Goal: Task Accomplishment & Management: Complete application form

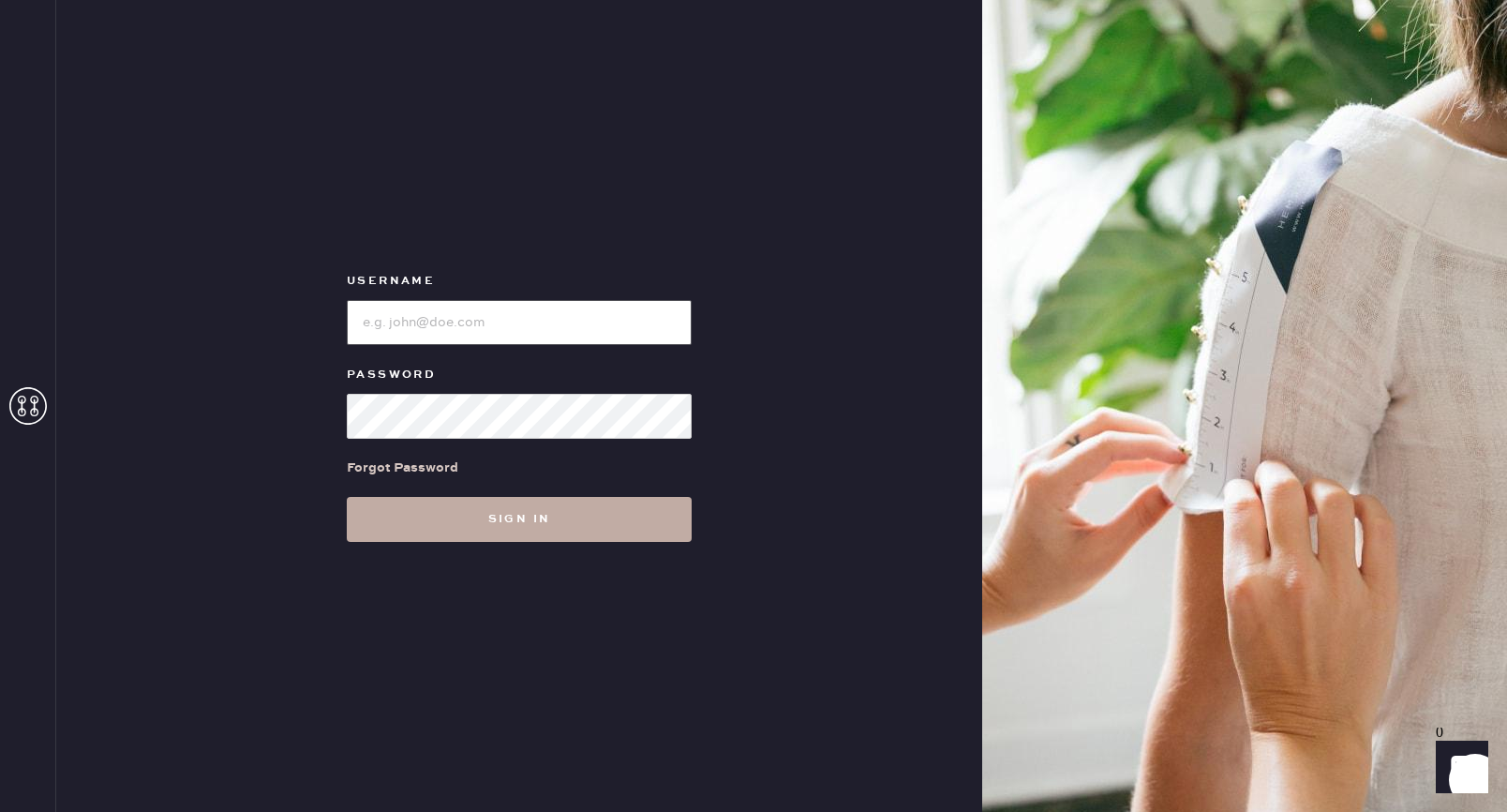
type input "reformationsouthcongress"
click at [502, 529] on button "Sign in" at bounding box center [519, 519] width 345 height 45
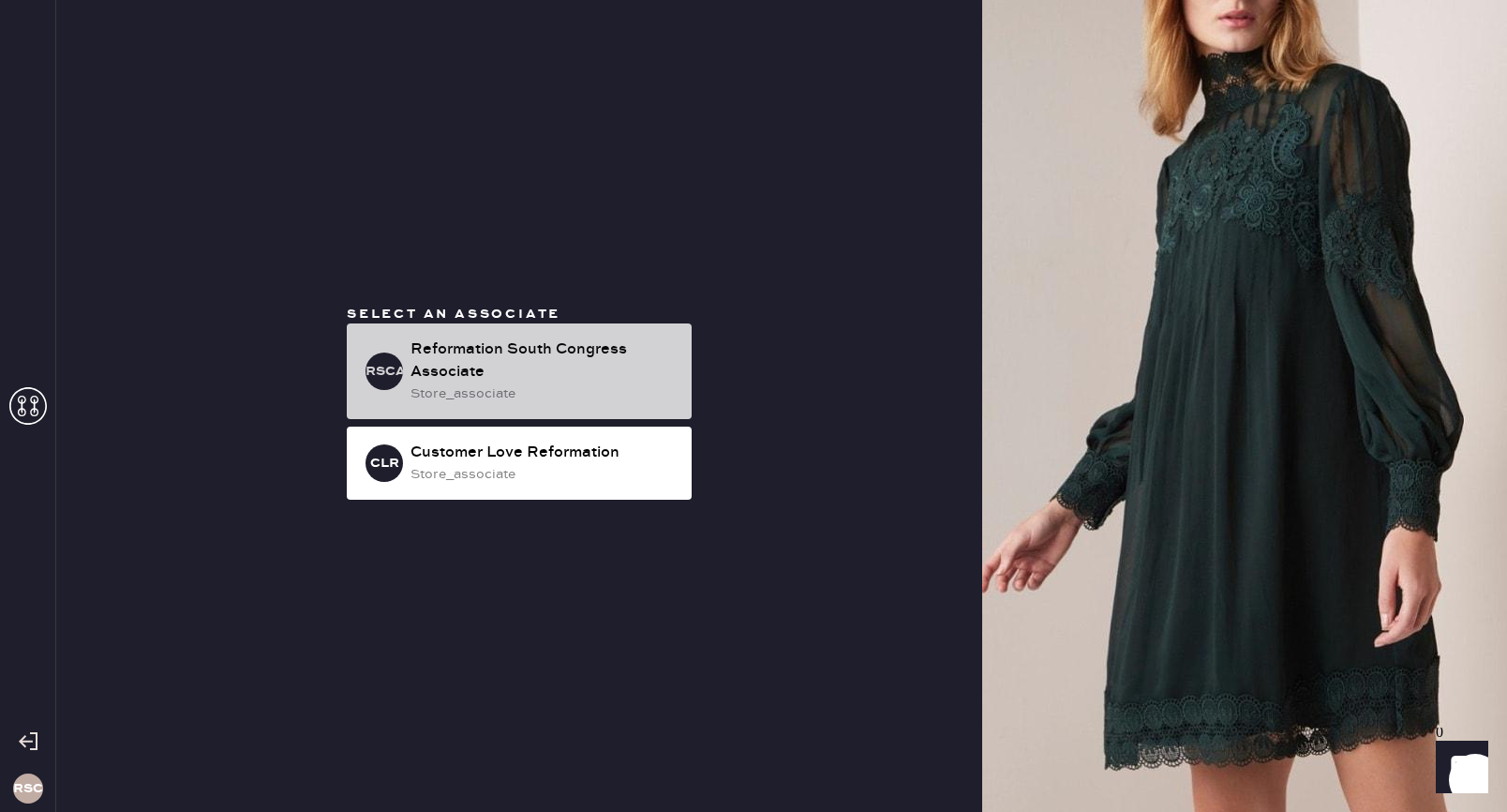
click at [522, 396] on div "store_associate" at bounding box center [543, 393] width 266 height 21
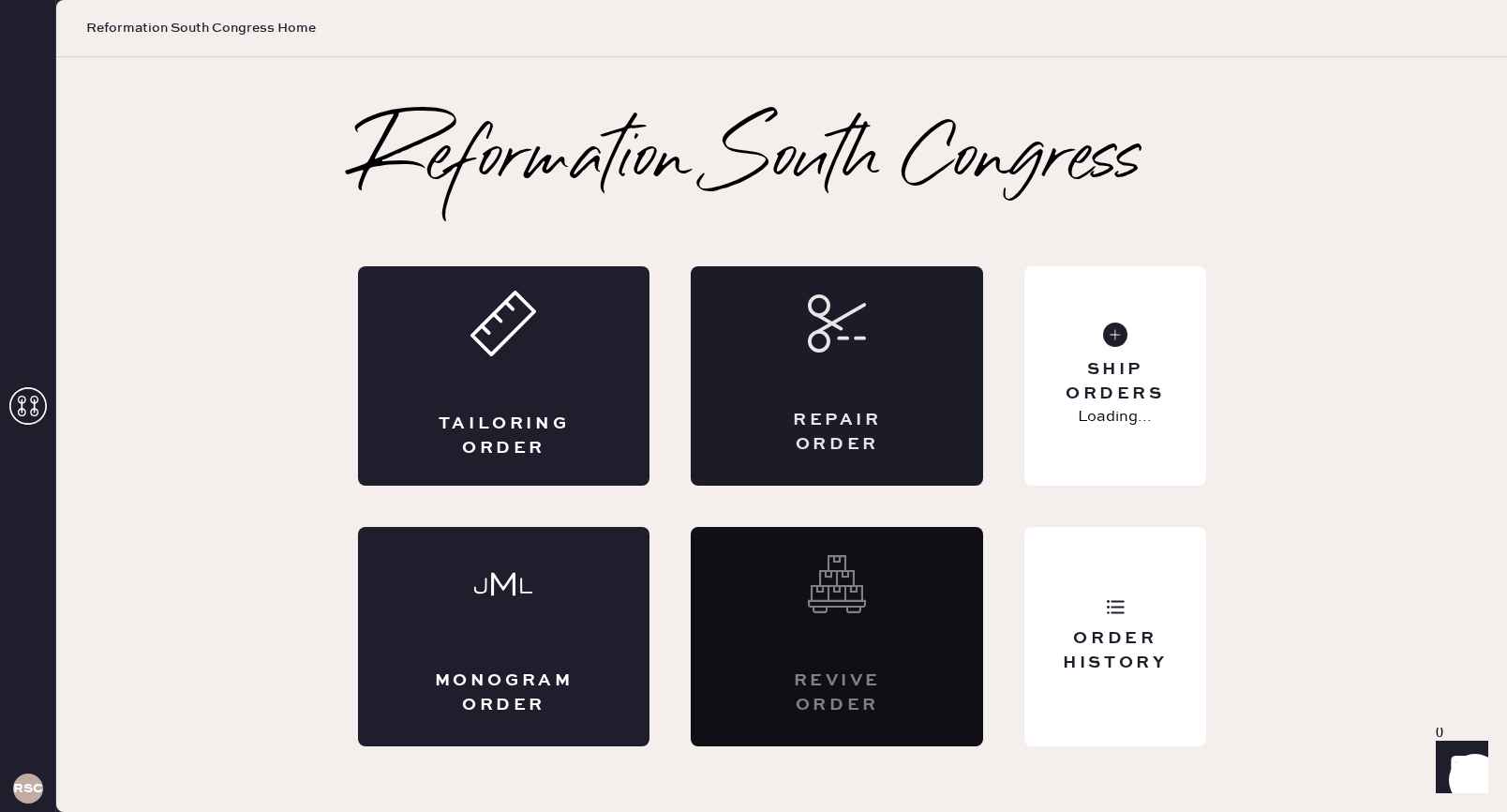
click at [879, 419] on div "Repair Order" at bounding box center [838, 432] width 143 height 47
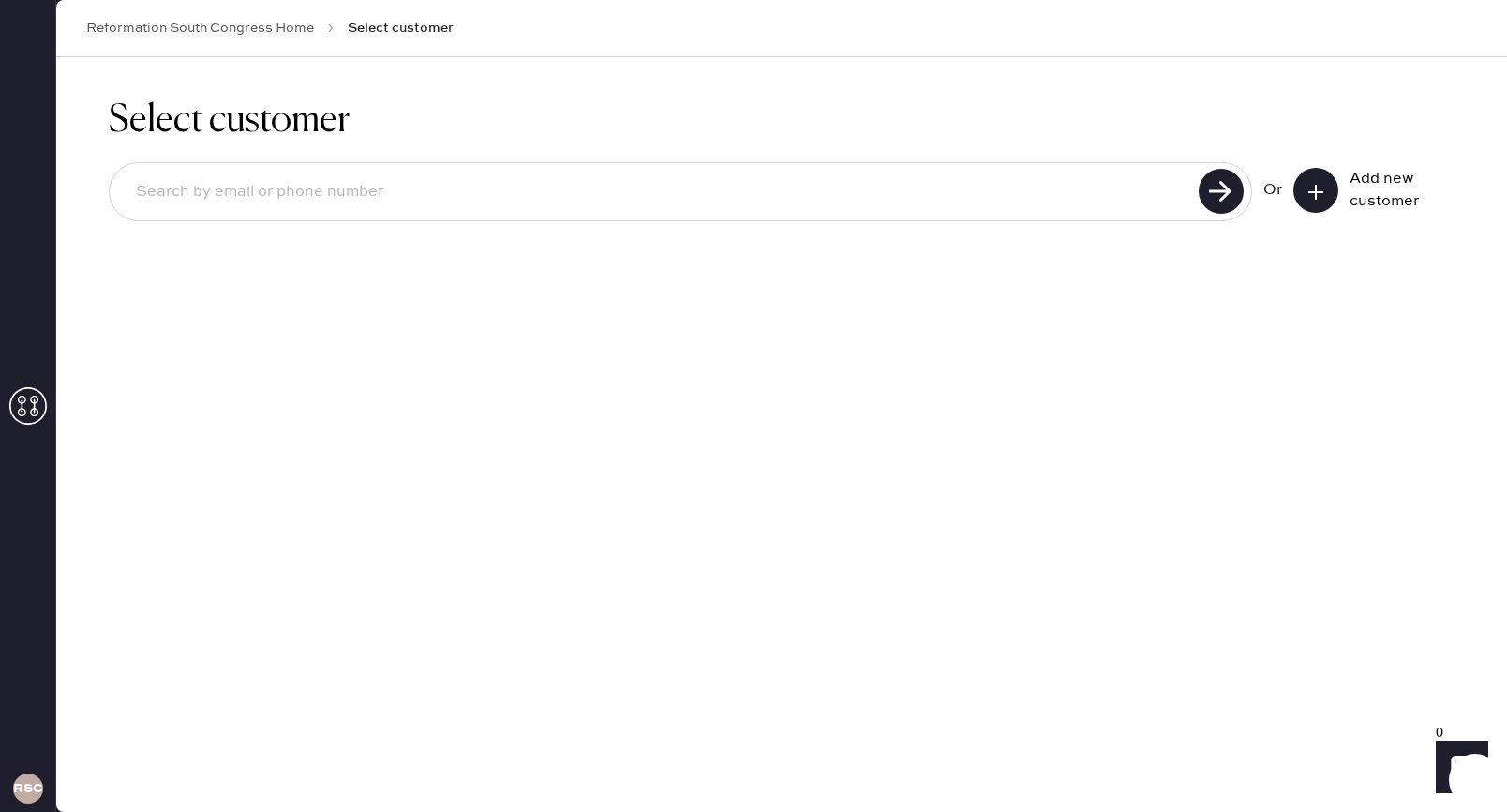
click at [683, 186] on input at bounding box center [657, 192] width 1072 height 43
click at [1319, 203] on button at bounding box center [1316, 191] width 45 height 45
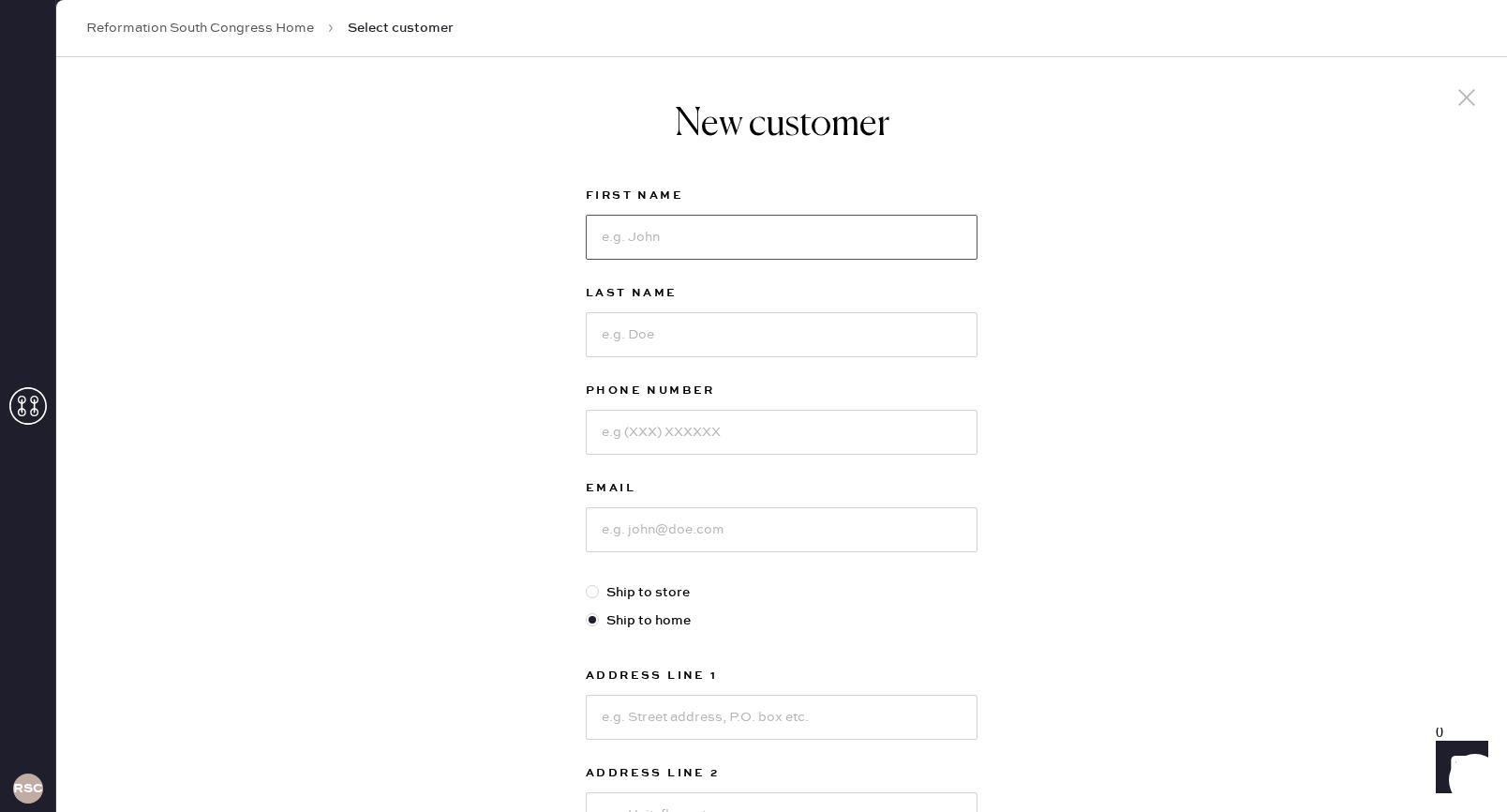
click at [710, 238] on input at bounding box center [781, 237] width 392 height 45
type input "Eleni"
type input "[PERSON_NAME]"
type input "[PHONE_NUMBER]"
click at [695, 538] on input at bounding box center [781, 530] width 392 height 45
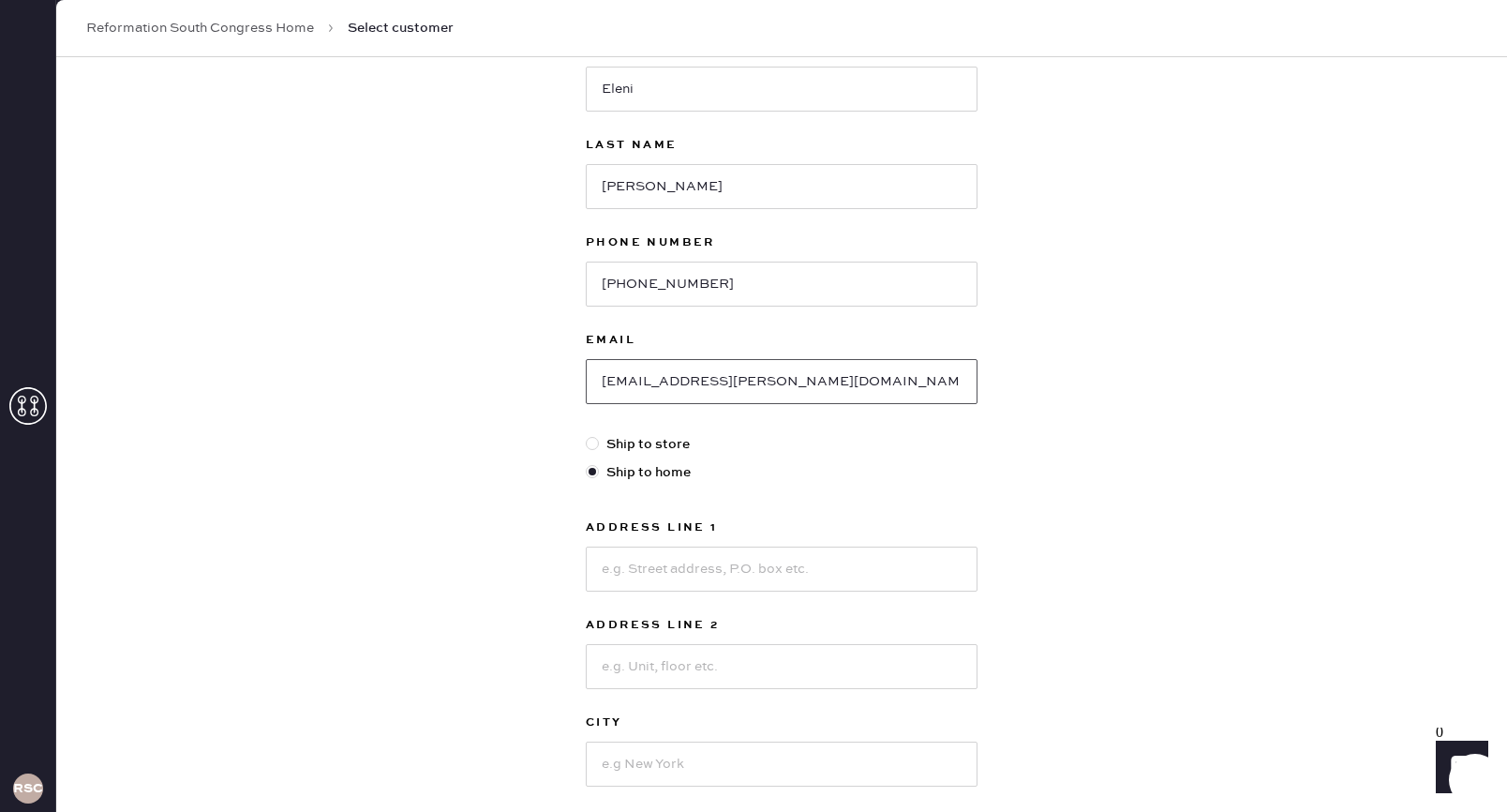
scroll to position [170, 0]
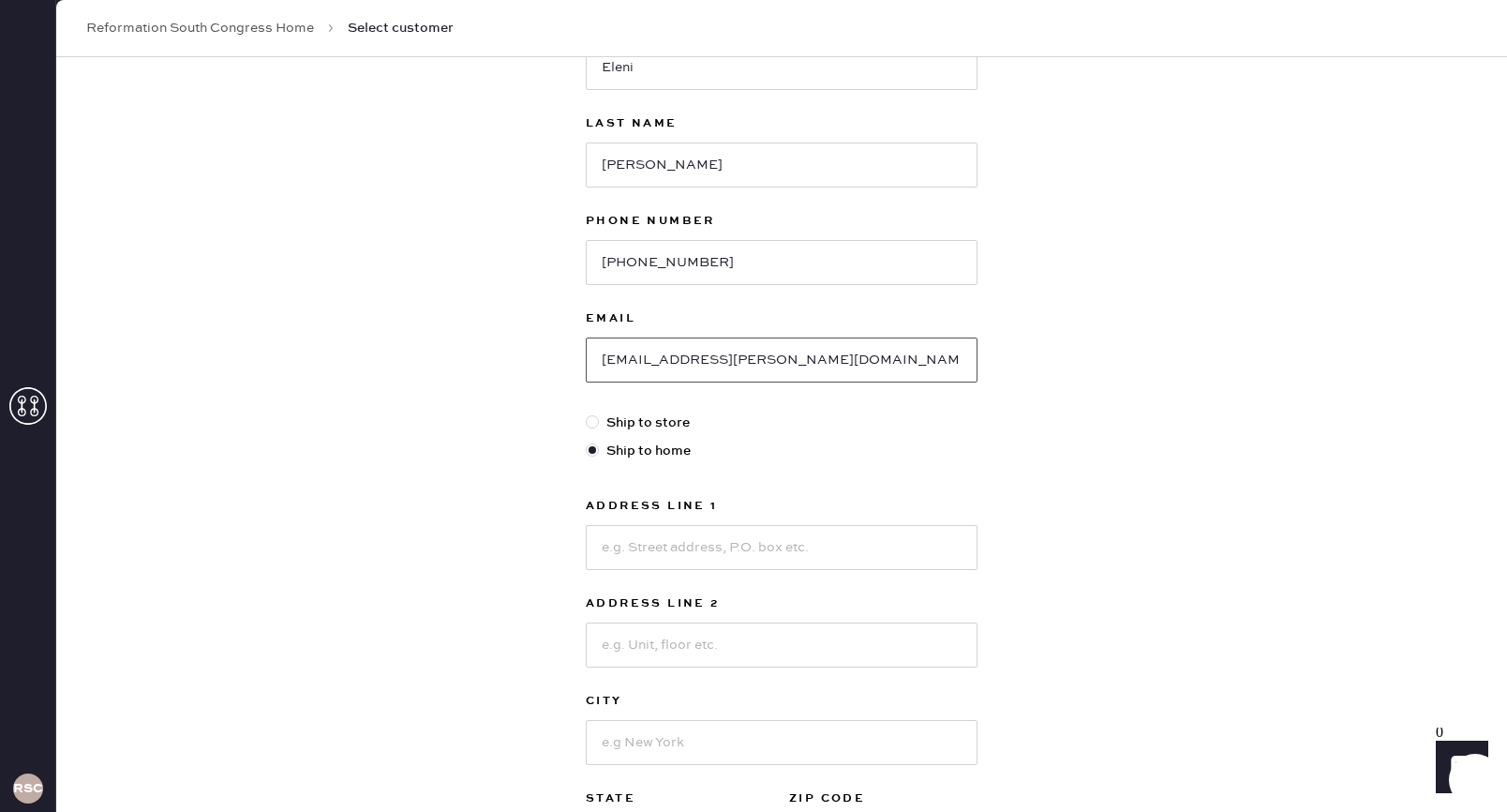
type input "[EMAIL_ADDRESS][PERSON_NAME][DOMAIN_NAME]"
click at [725, 562] on input at bounding box center [781, 547] width 392 height 45
type input "[STREET_ADDRESS]"
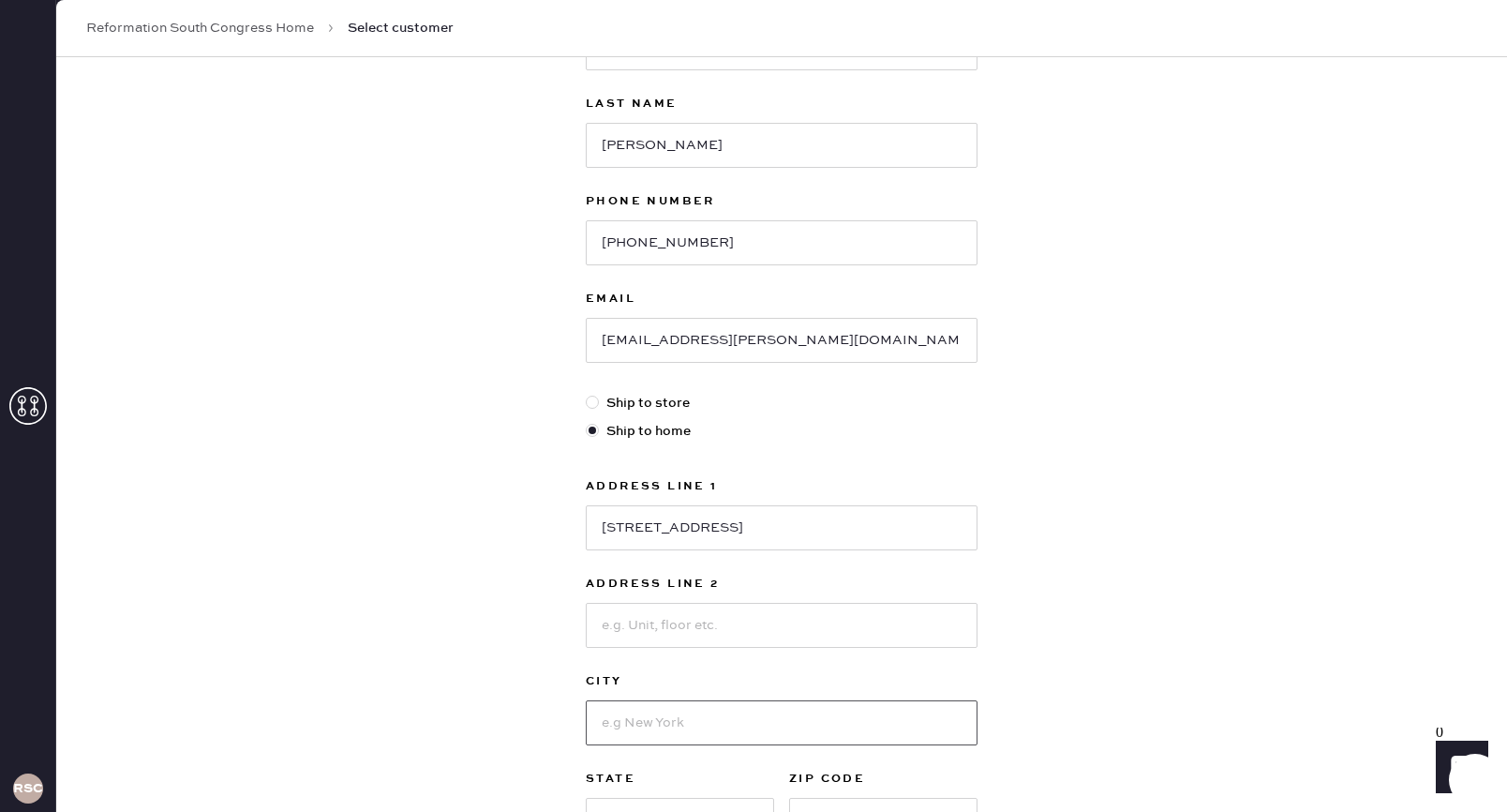
click at [679, 739] on input at bounding box center [781, 722] width 392 height 45
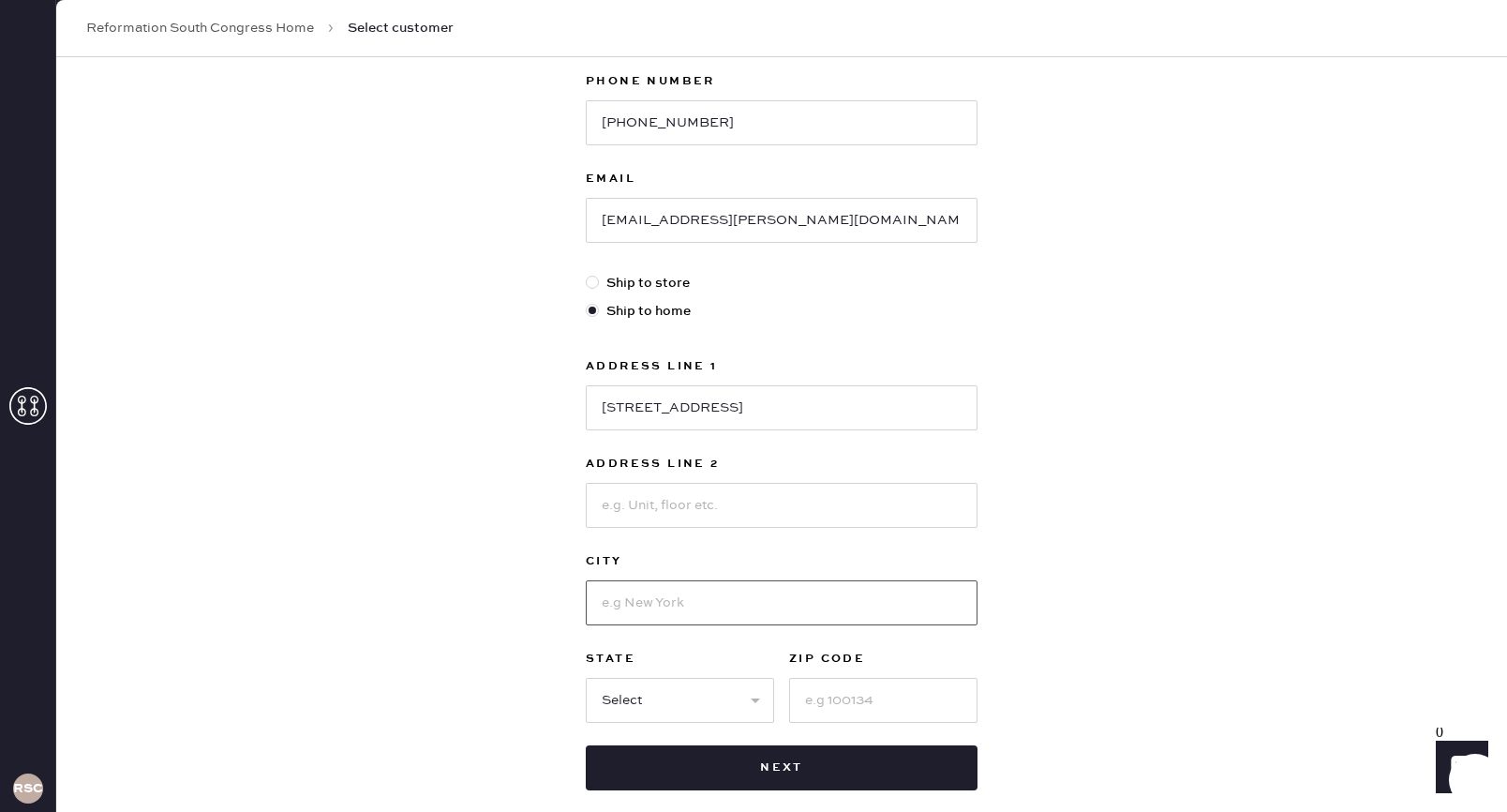
scroll to position [322, 0]
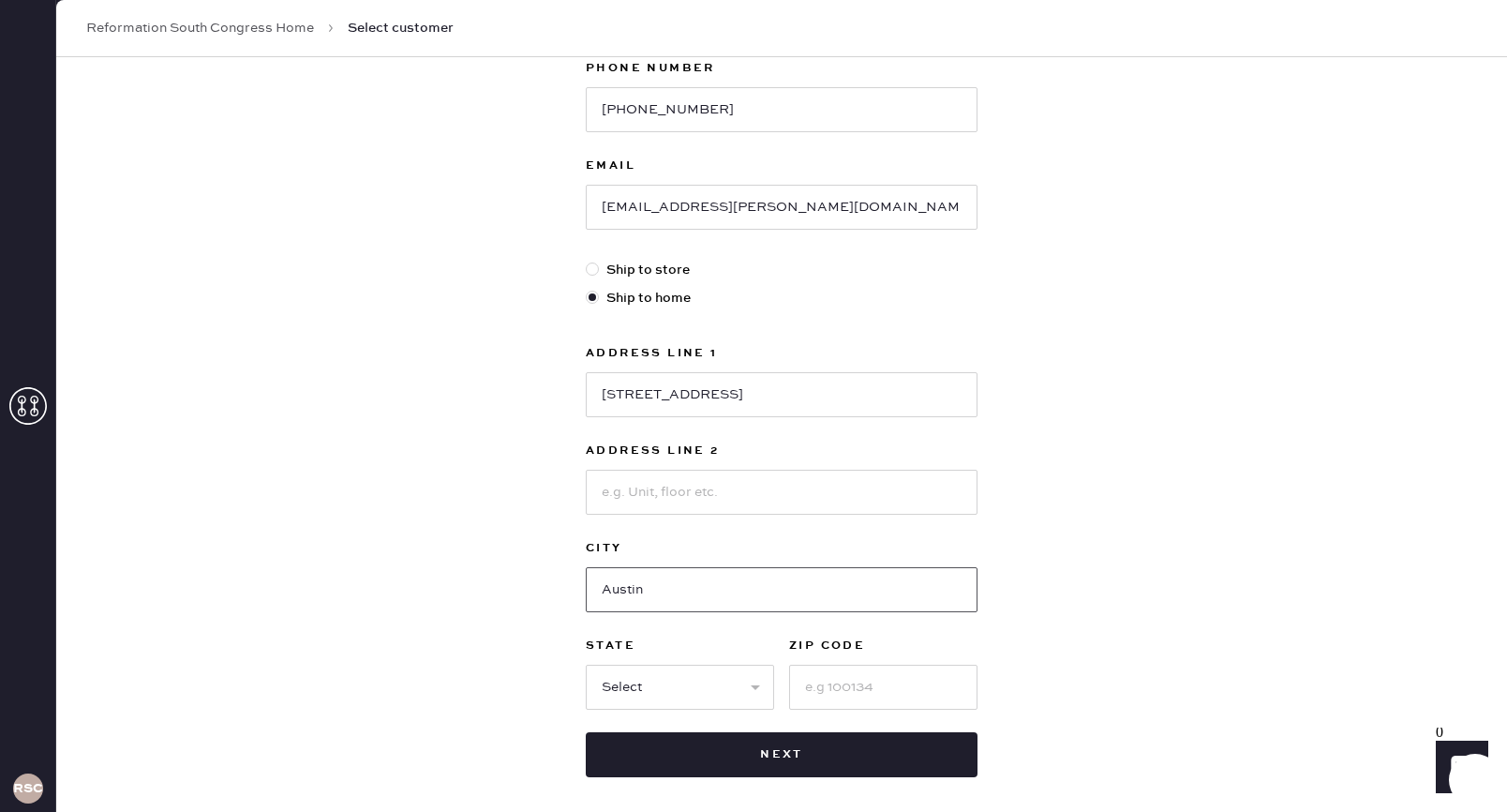
type input "Austin"
select select "[GEOGRAPHIC_DATA]"
click at [823, 689] on input at bounding box center [883, 687] width 189 height 45
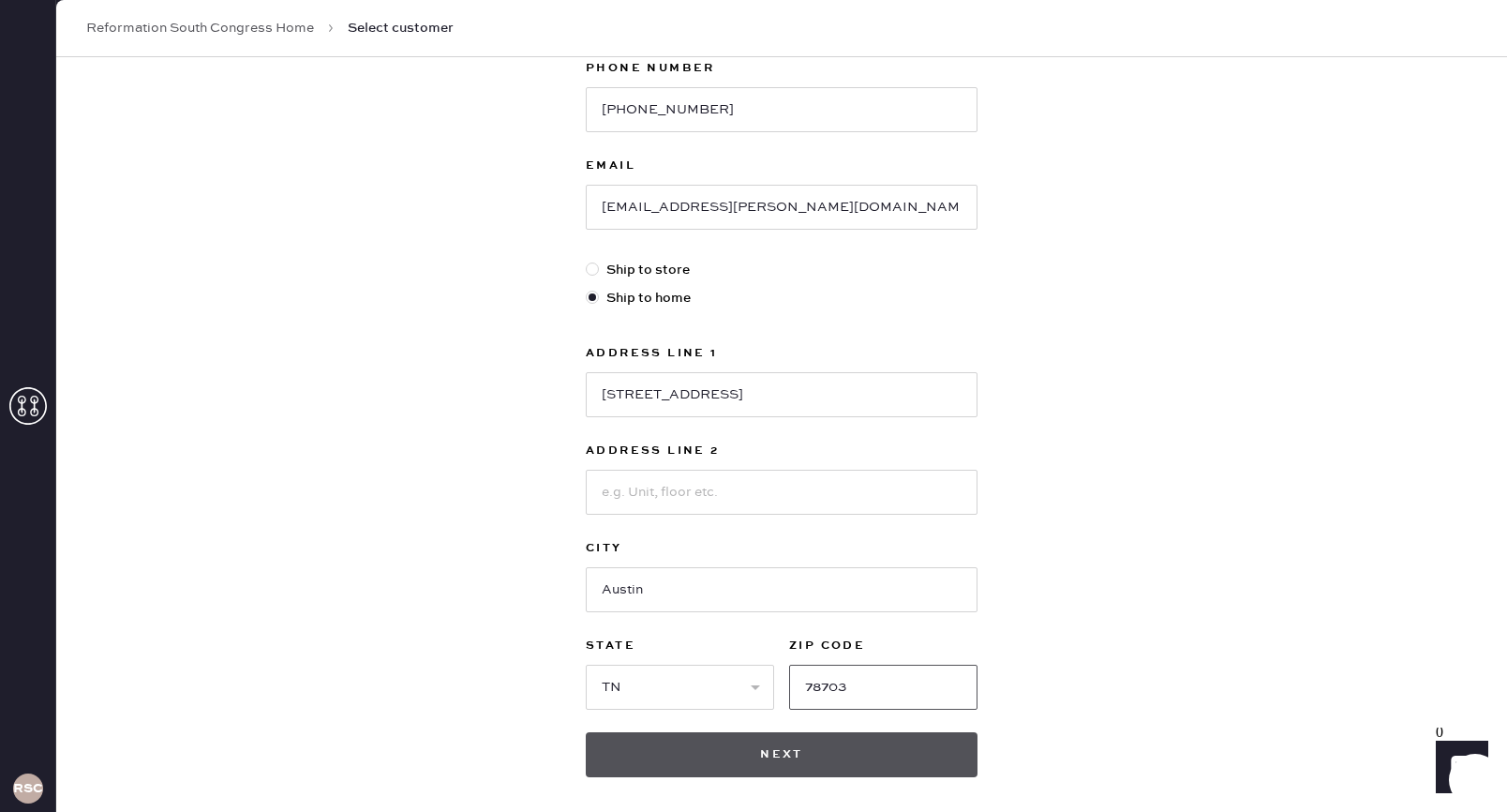
type input "78703"
click at [838, 751] on button "Next" at bounding box center [781, 754] width 392 height 45
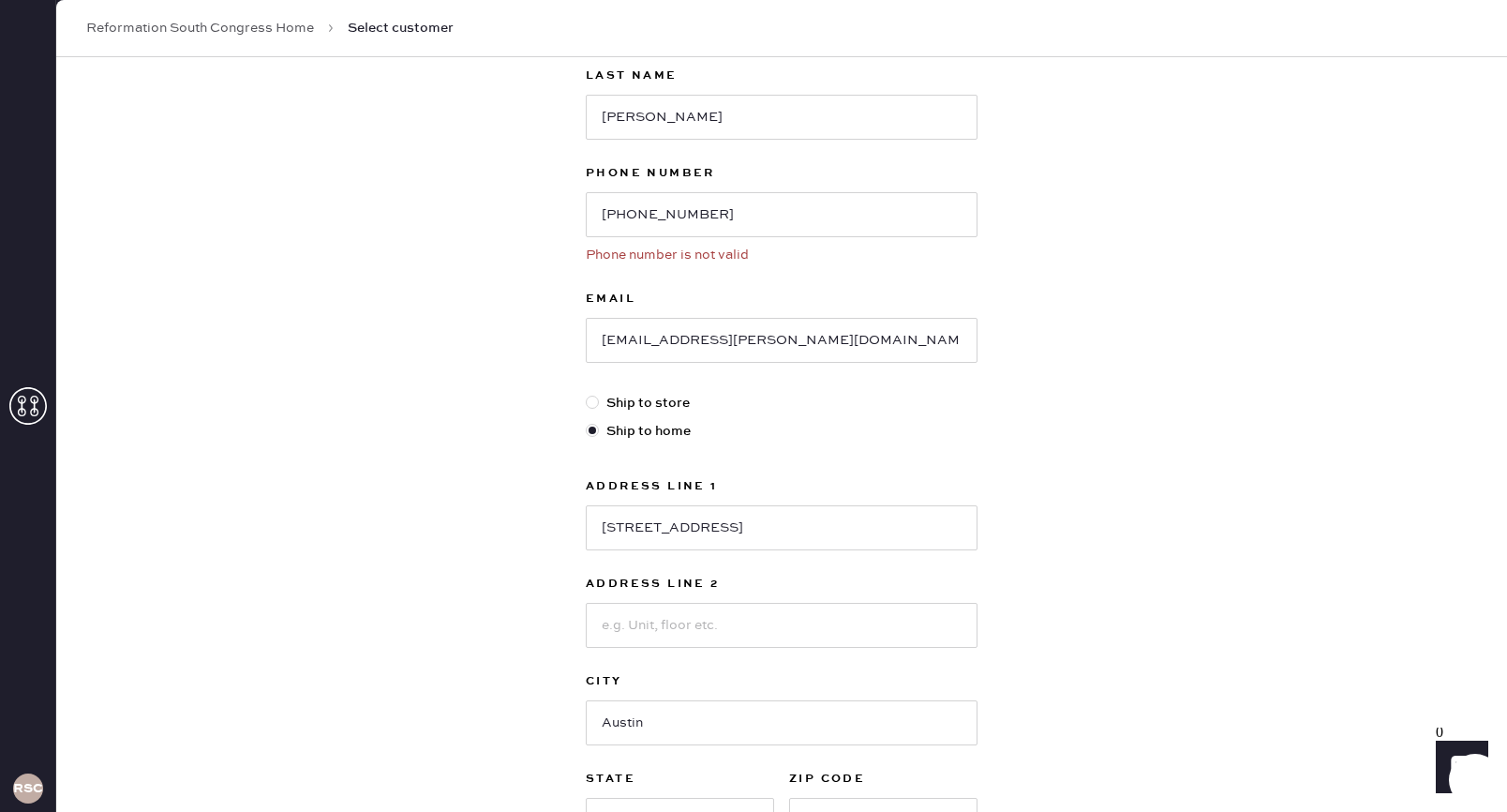
scroll to position [193, 0]
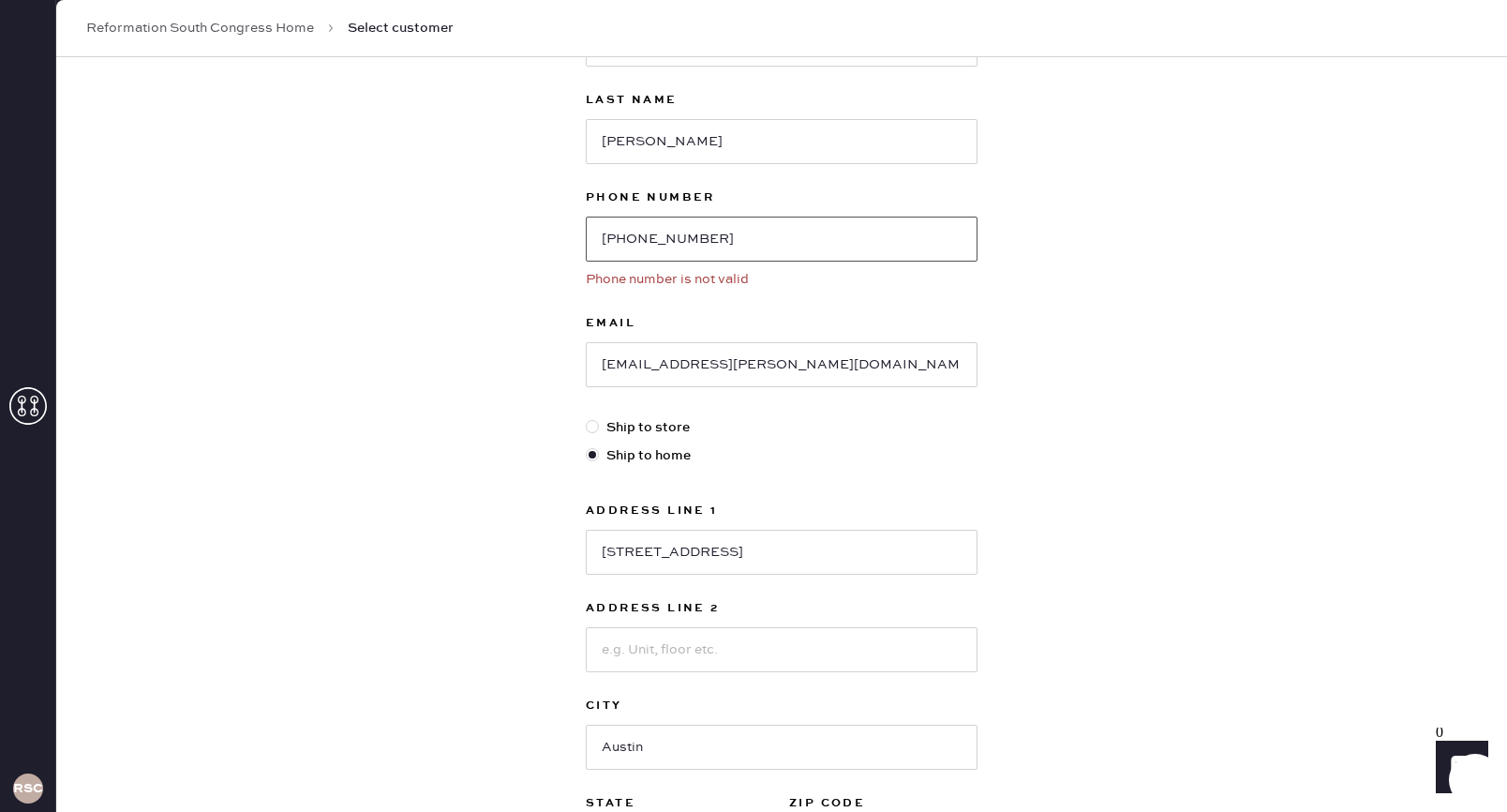
click at [630, 239] on input "[PHONE_NUMBER]" at bounding box center [781, 239] width 392 height 45
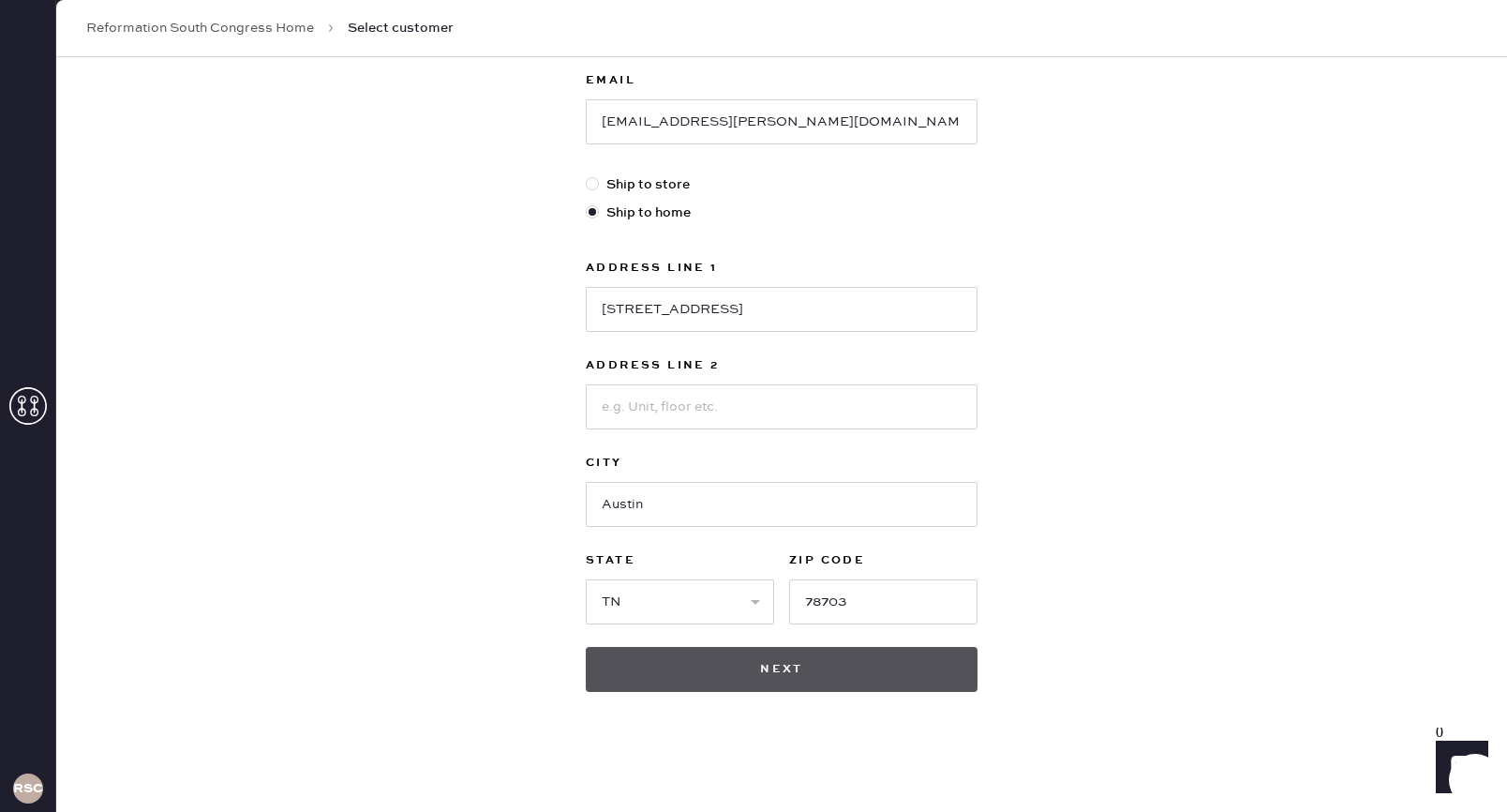
click at [661, 664] on button "Next" at bounding box center [781, 669] width 392 height 45
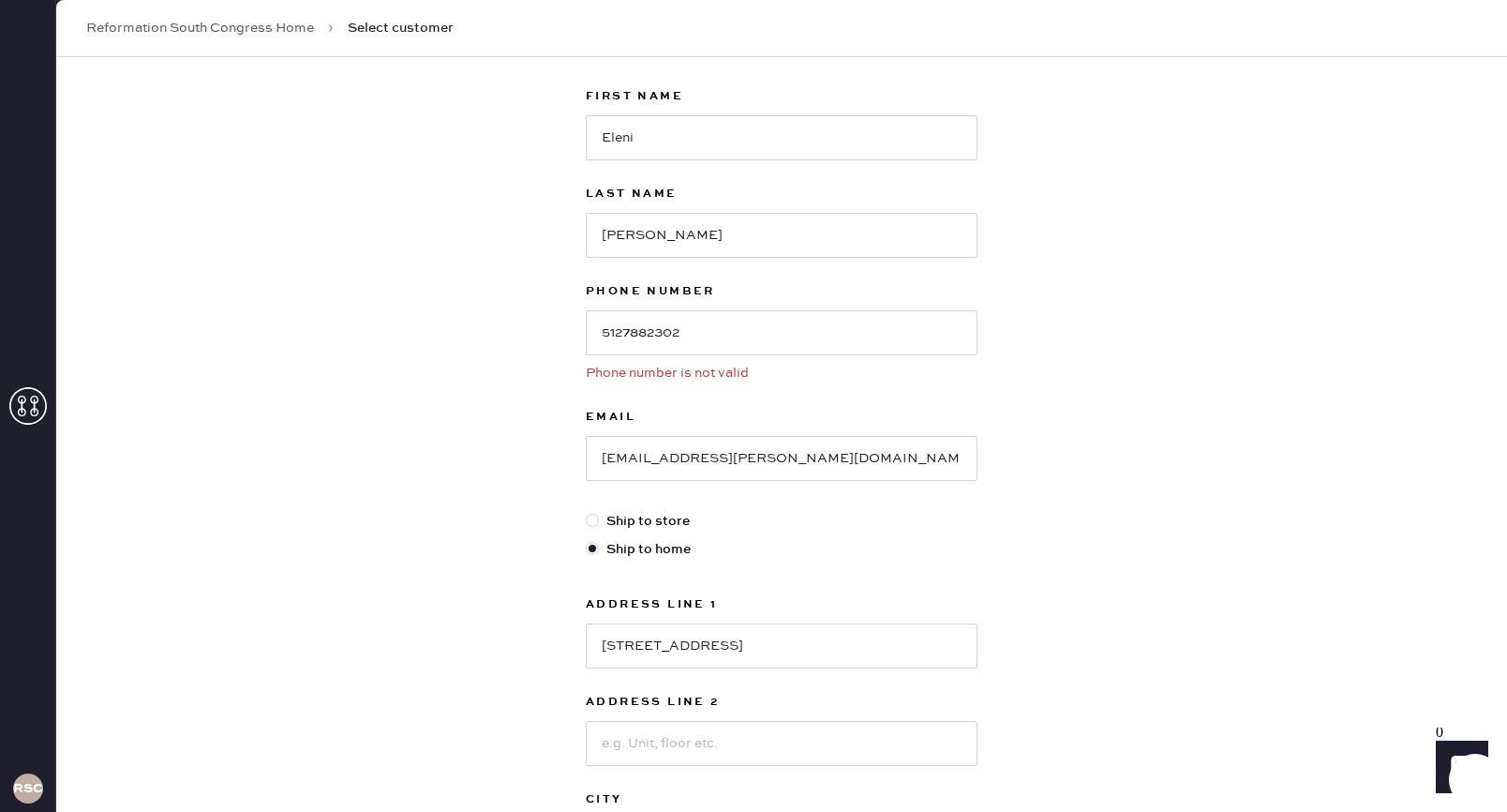
scroll to position [107, 0]
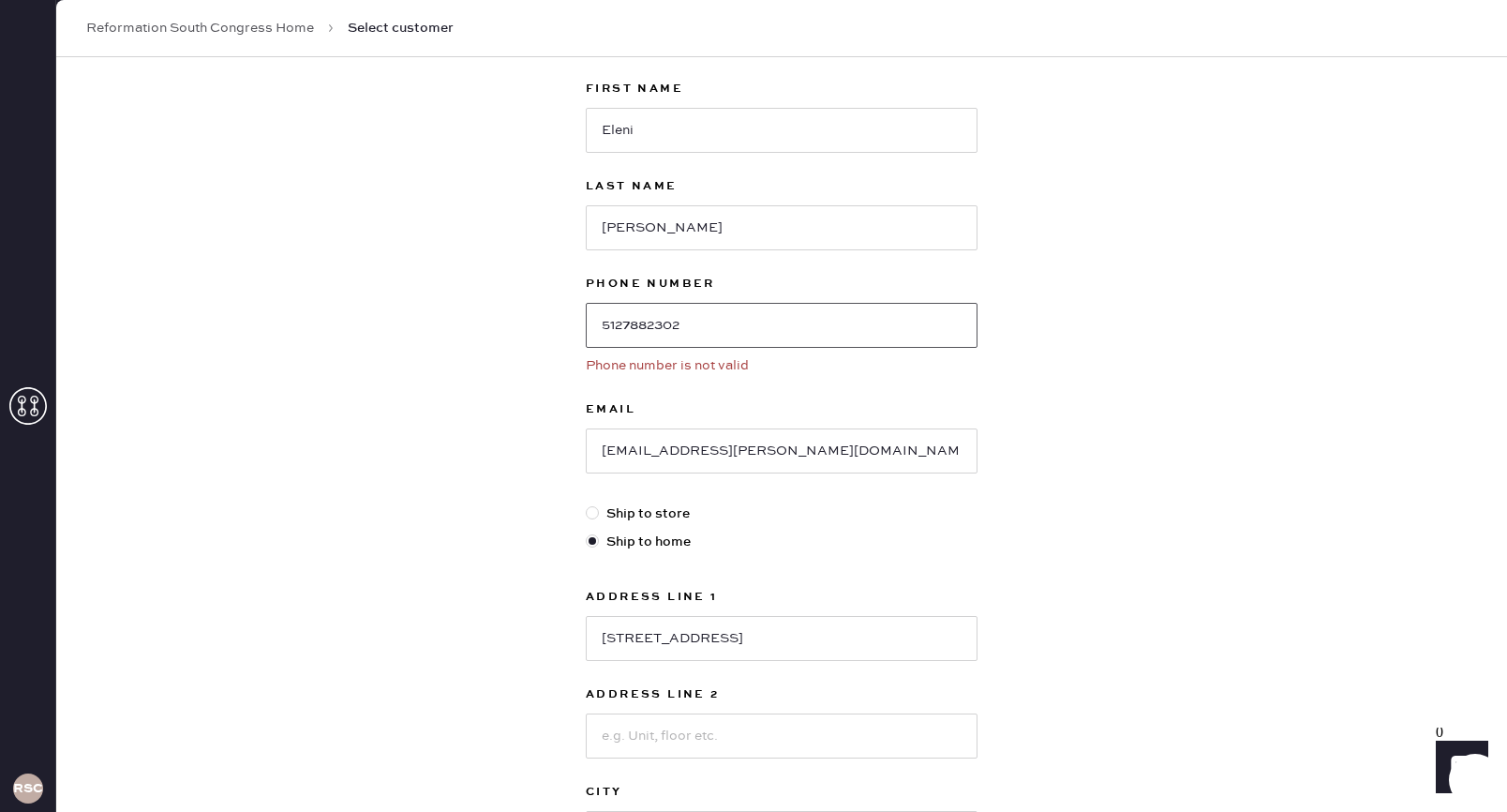
click at [623, 331] on input "5127882302" at bounding box center [781, 325] width 392 height 45
click at [604, 324] on input "5127882302" at bounding box center [781, 325] width 392 height 45
click at [624, 325] on input "5127882302" at bounding box center [781, 325] width 392 height 45
click at [698, 327] on input "5127882302" at bounding box center [781, 325] width 392 height 45
click at [766, 346] on input "5127882302" at bounding box center [781, 325] width 392 height 45
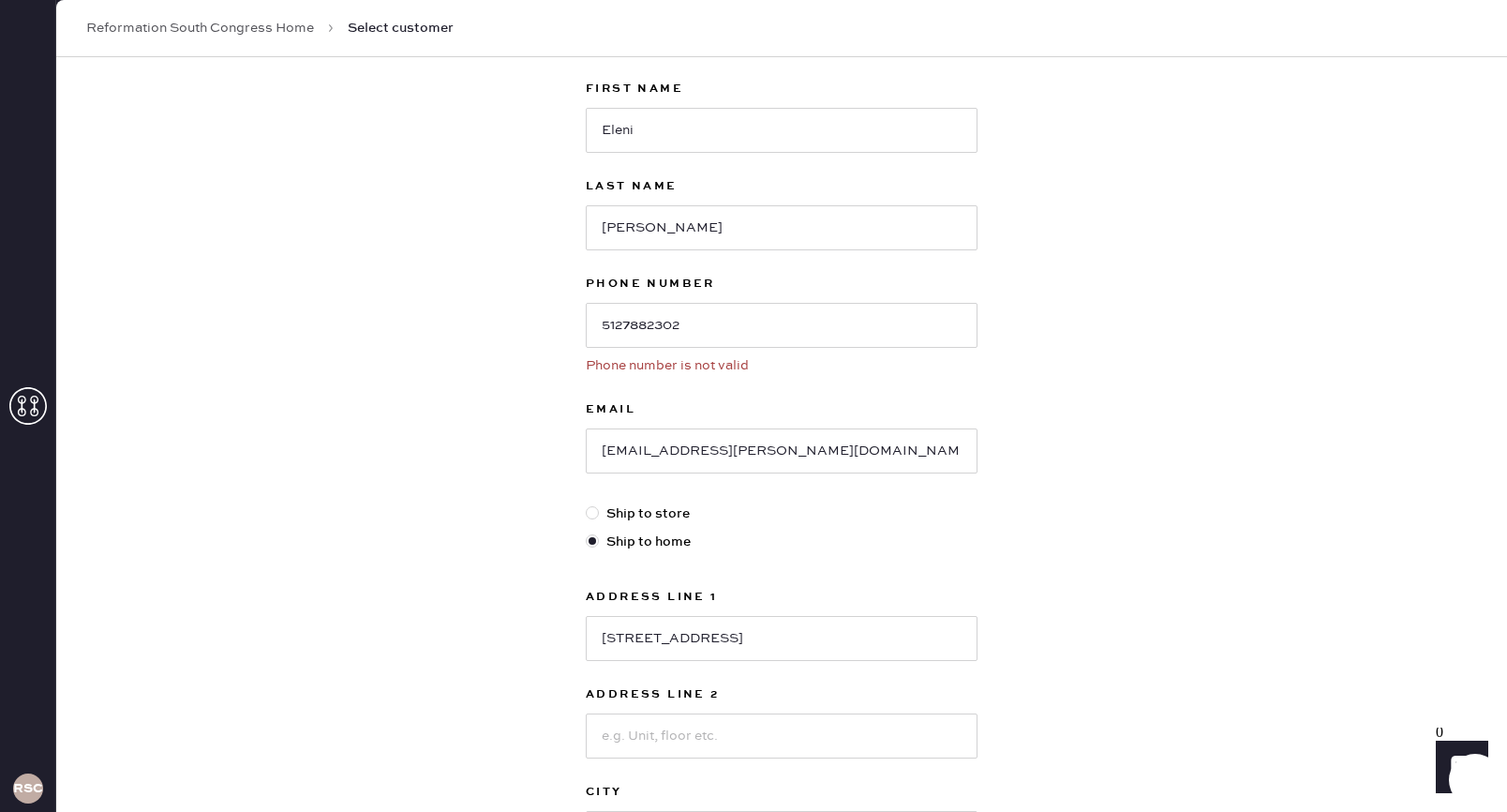
click at [486, 341] on div "New customer First Name [PERSON_NAME] Last Name [PERSON_NAME] Phone Number [PHO…" at bounding box center [782, 545] width 1451 height 1190
click at [600, 322] on input "5127882302" at bounding box center [781, 325] width 392 height 45
click at [743, 370] on div "Phone number is not valid" at bounding box center [781, 365] width 392 height 21
click at [729, 333] on input "5127882302" at bounding box center [781, 325] width 392 height 45
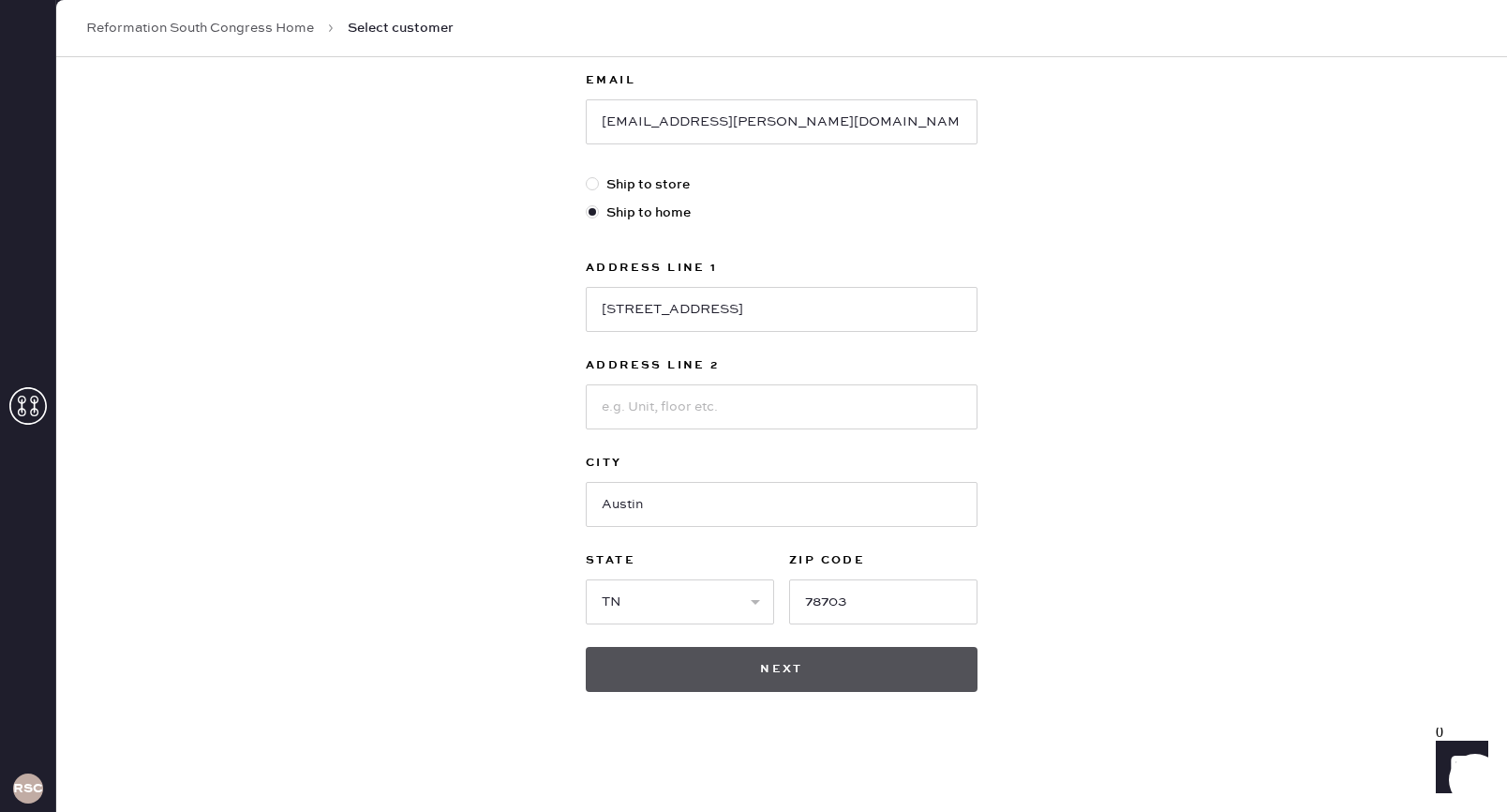
type input "5127882302"
click at [734, 676] on button "Next" at bounding box center [781, 669] width 392 height 45
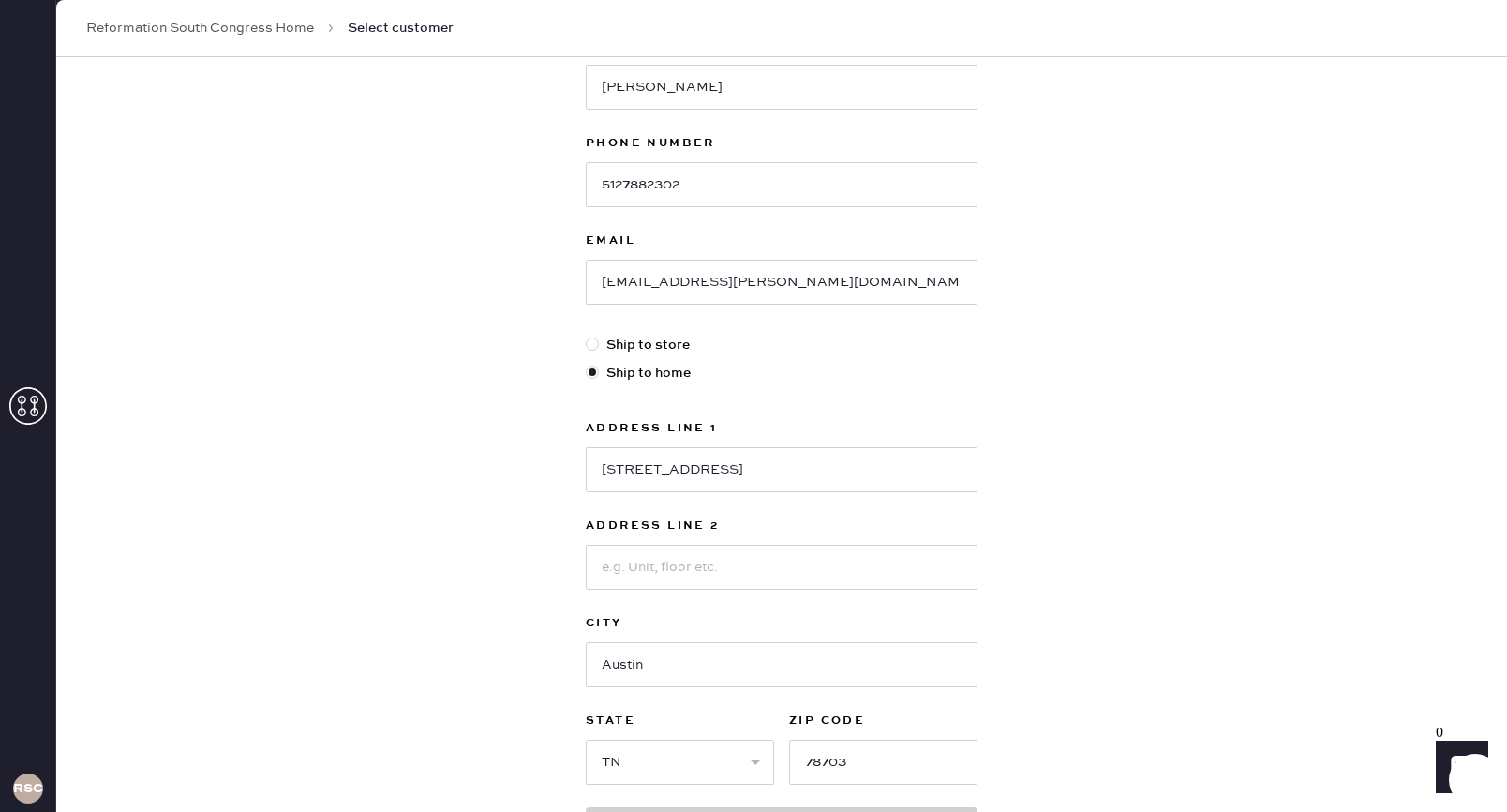
scroll to position [0, 0]
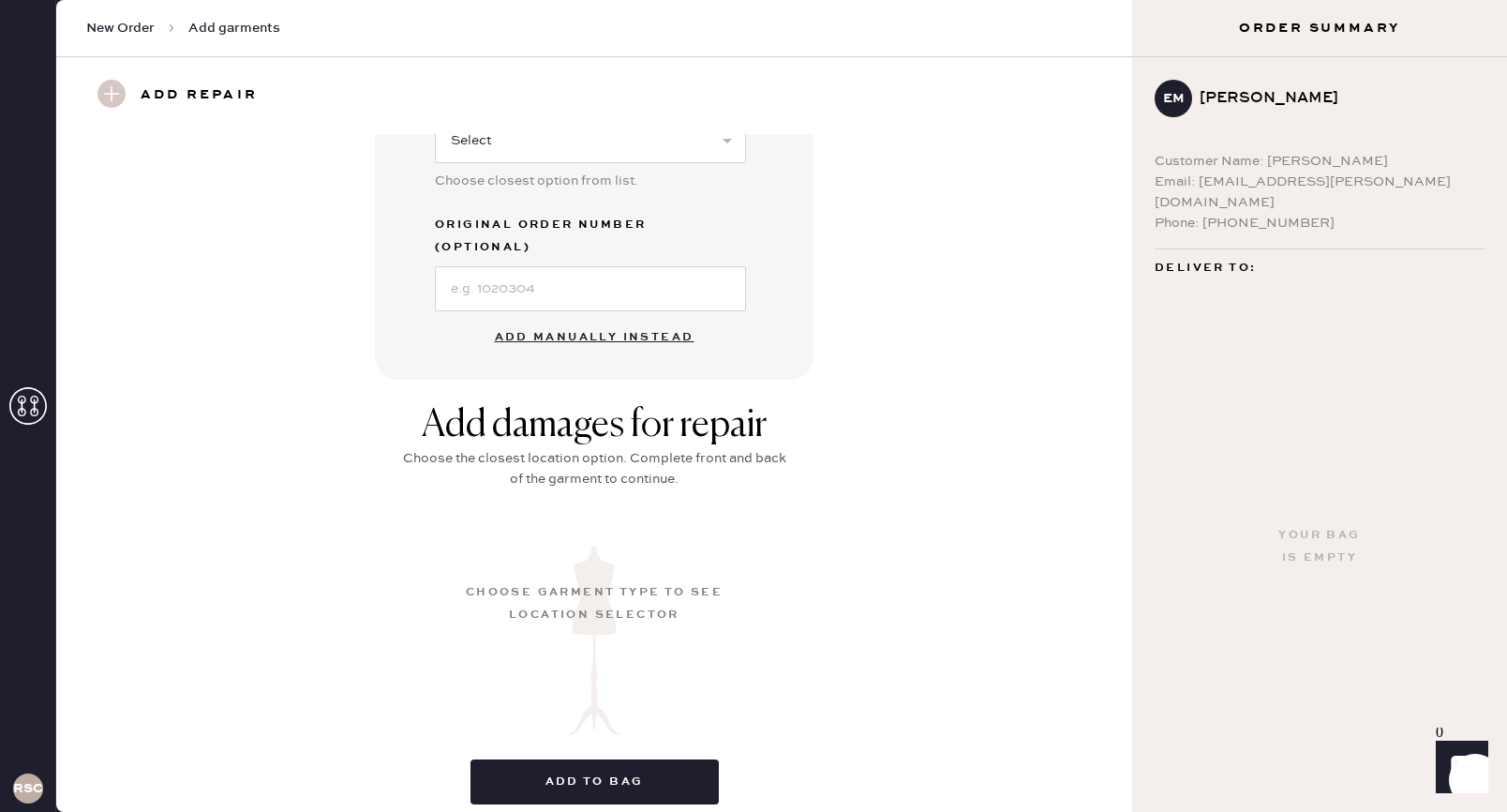
scroll to position [573, 0]
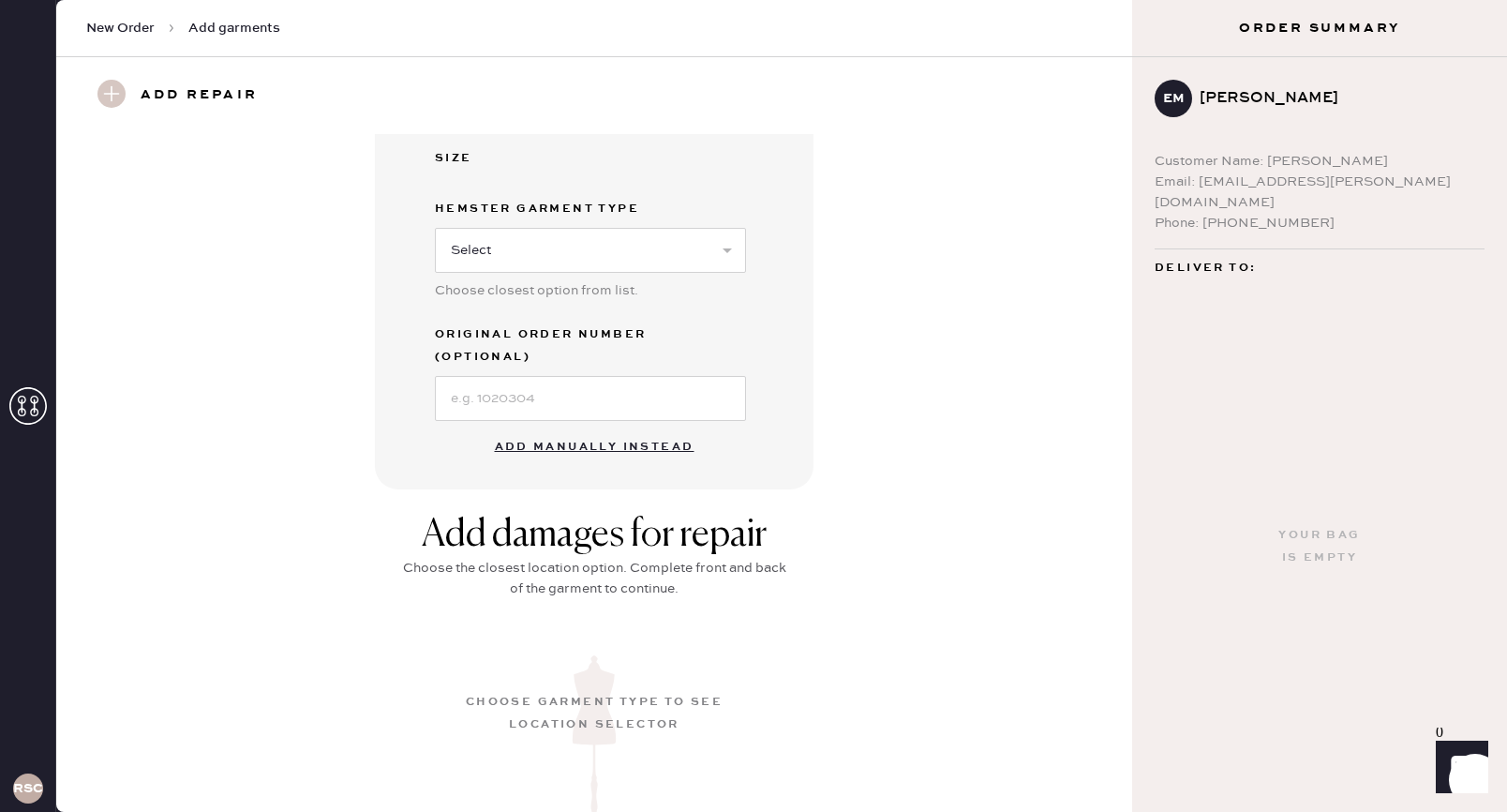
click at [579, 428] on button "Add manually instead" at bounding box center [594, 447] width 222 height 37
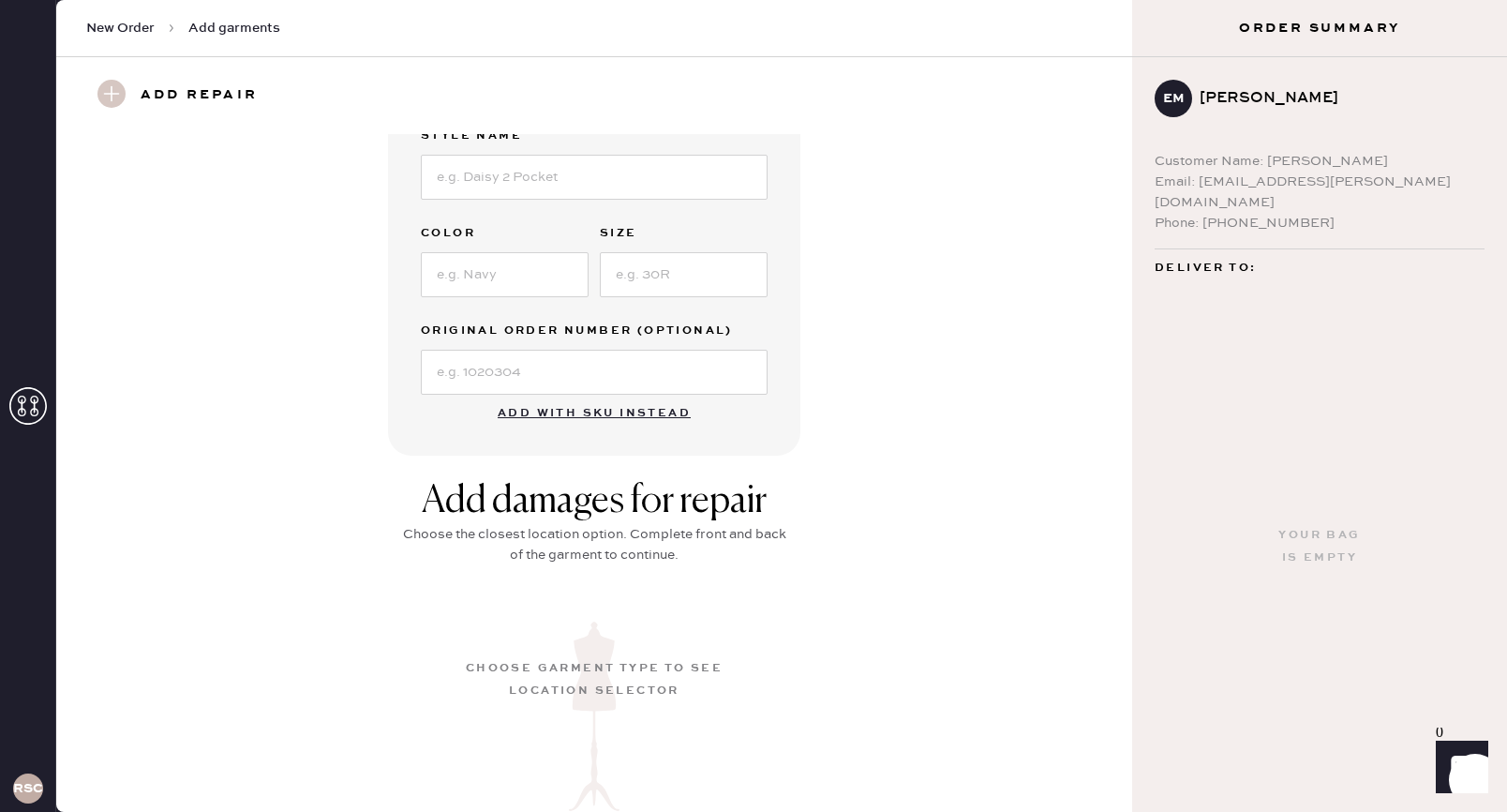
scroll to position [0, 0]
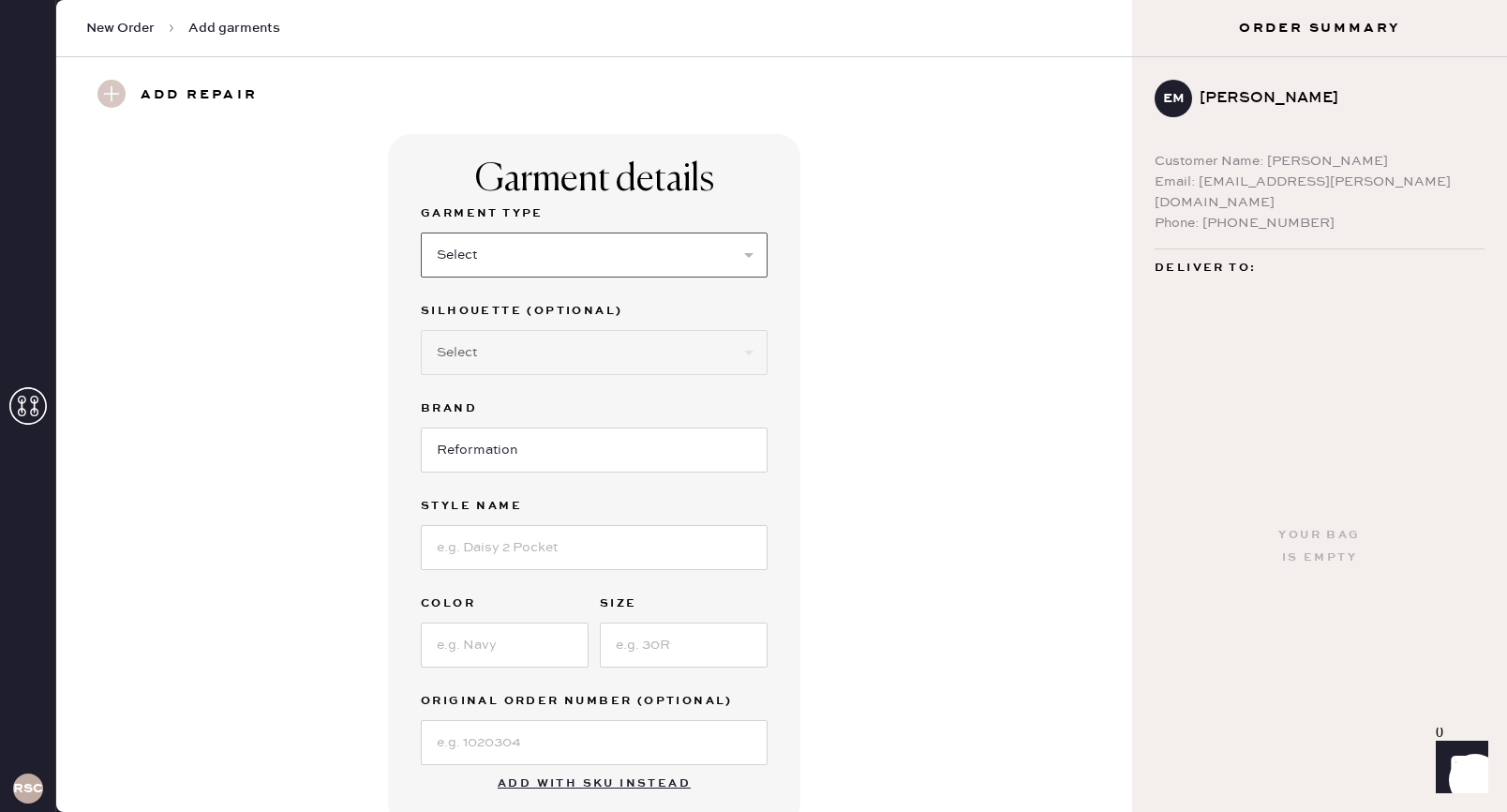
click at [537, 261] on select "Select Basic Skirt Jeans Leggings Pants Shorts Basic Sleeved Dress Basic Sleeve…" at bounding box center [594, 255] width 347 height 45
select select "31"
click at [528, 359] on select "Select Other" at bounding box center [594, 353] width 347 height 45
select select "other"
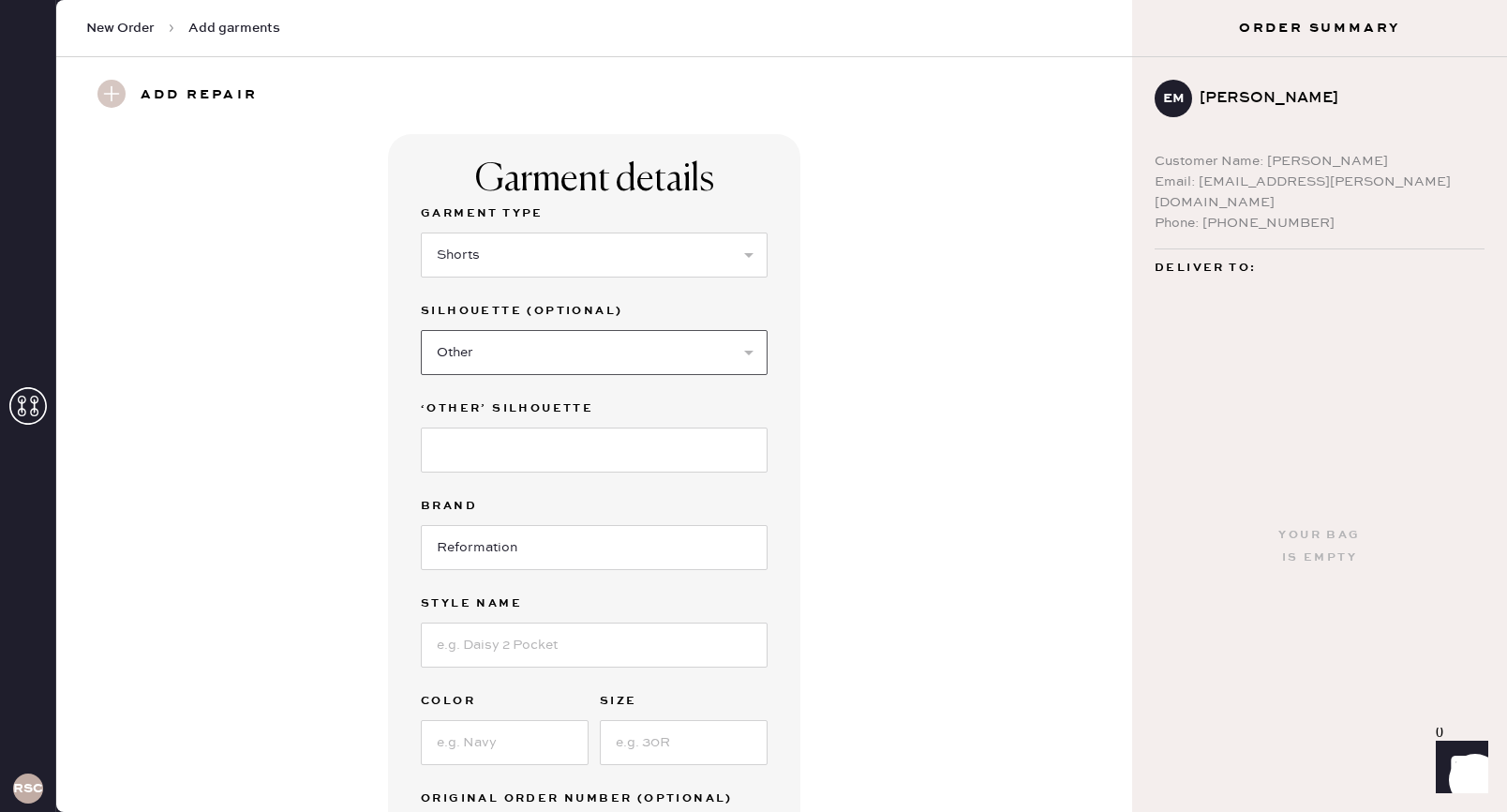
click at [511, 361] on select "Select Other" at bounding box center [594, 353] width 347 height 45
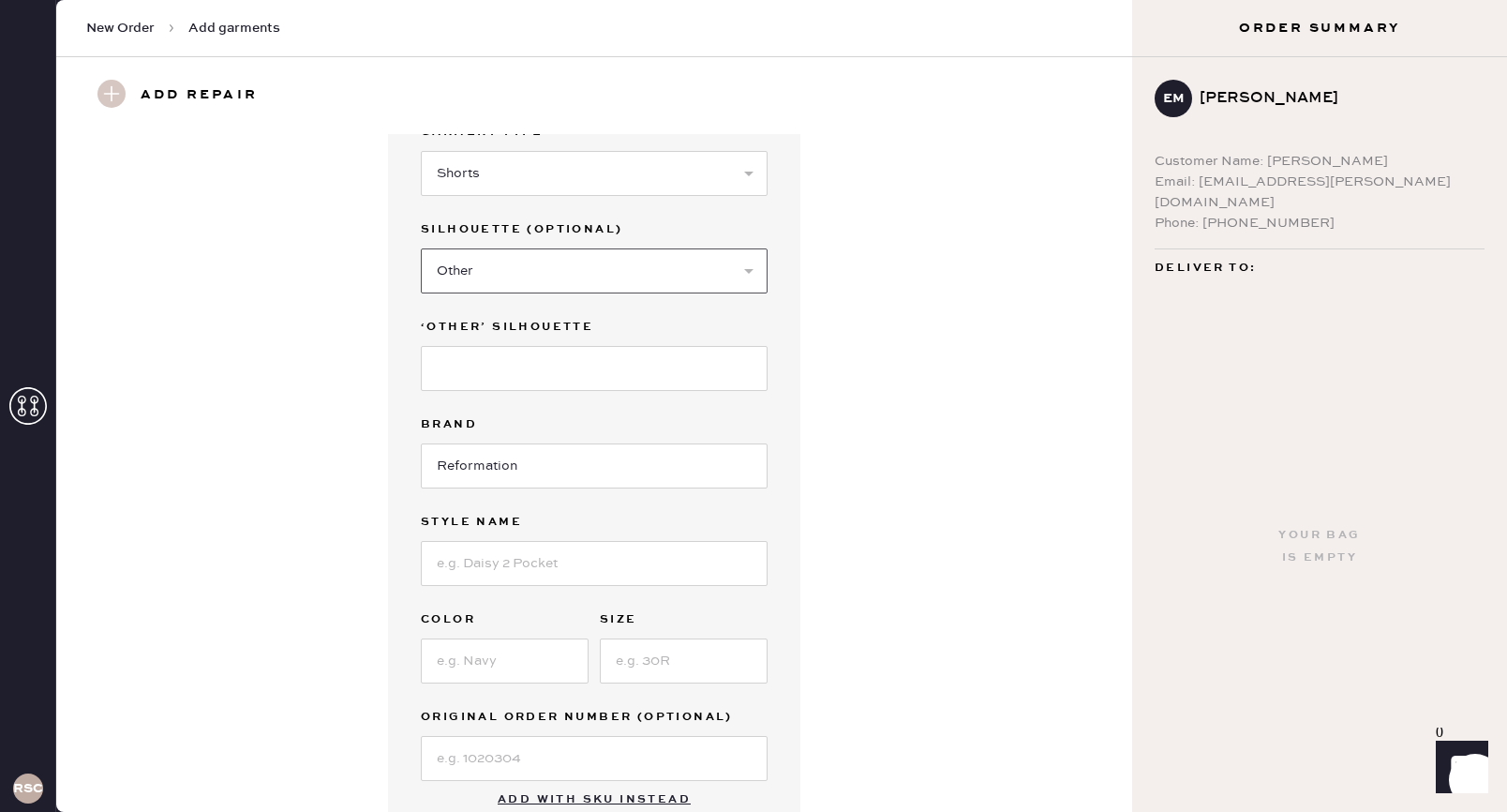
scroll to position [94, 0]
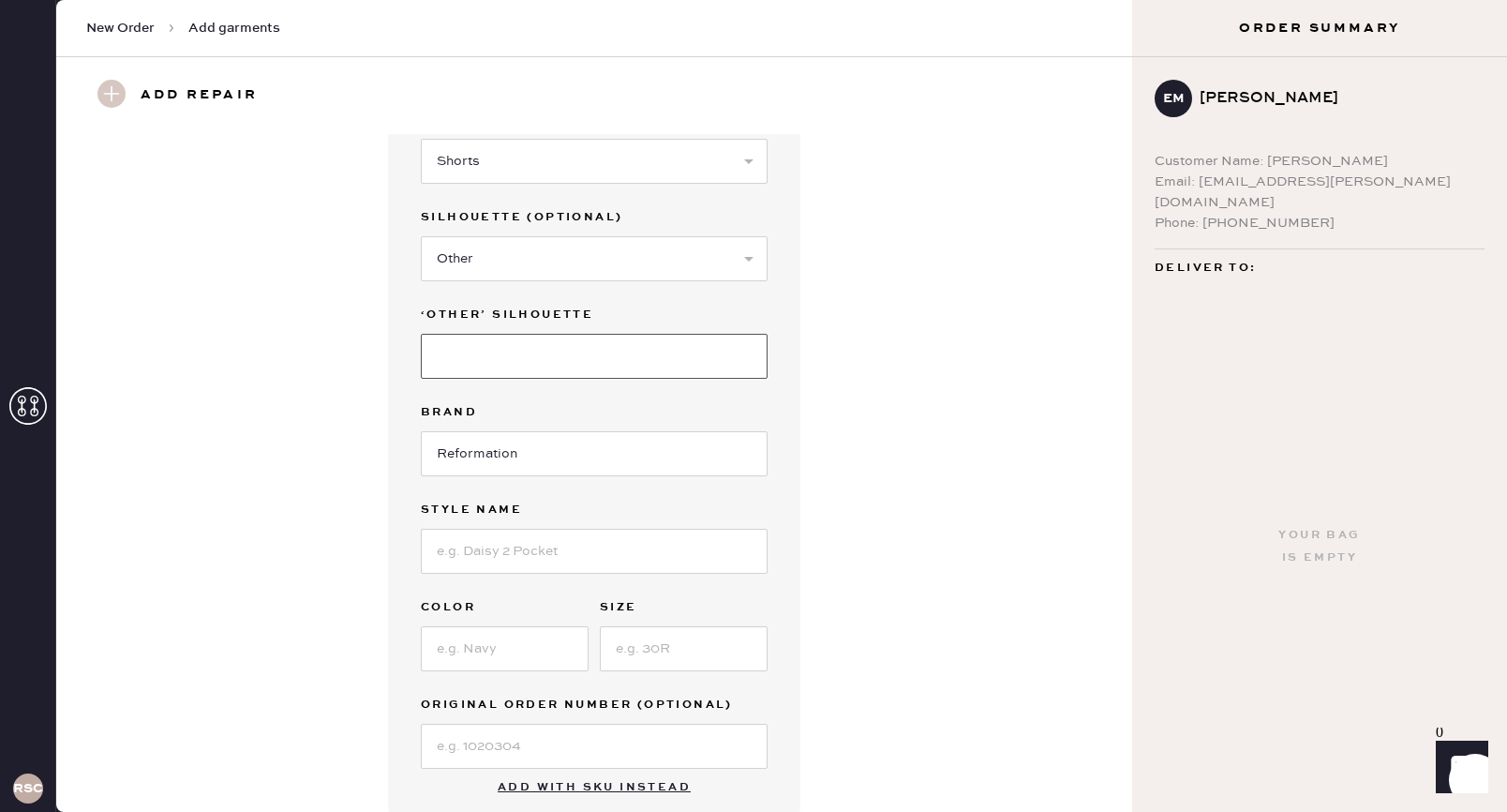
click at [508, 353] on input at bounding box center [594, 356] width 347 height 45
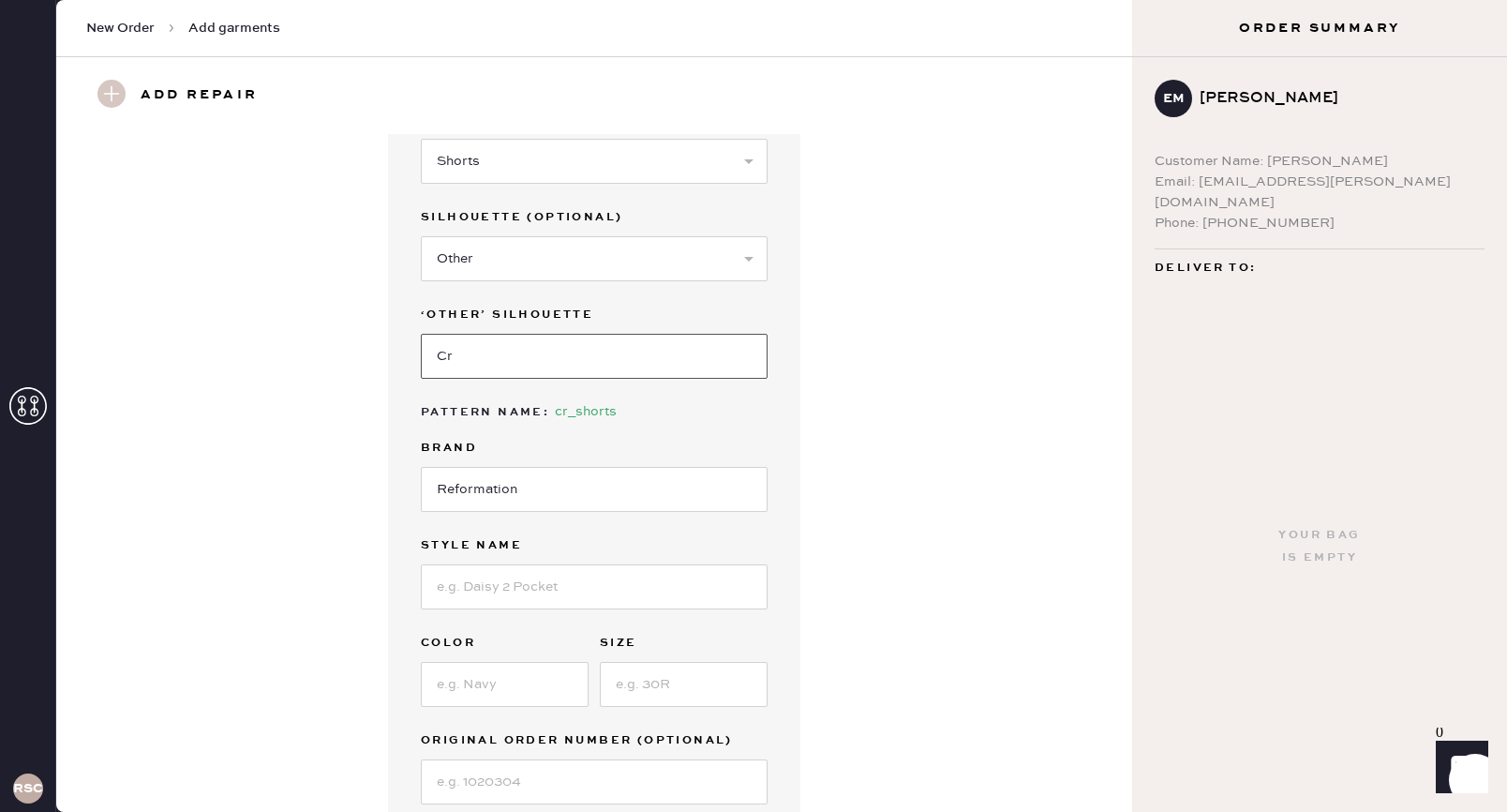
type input "C"
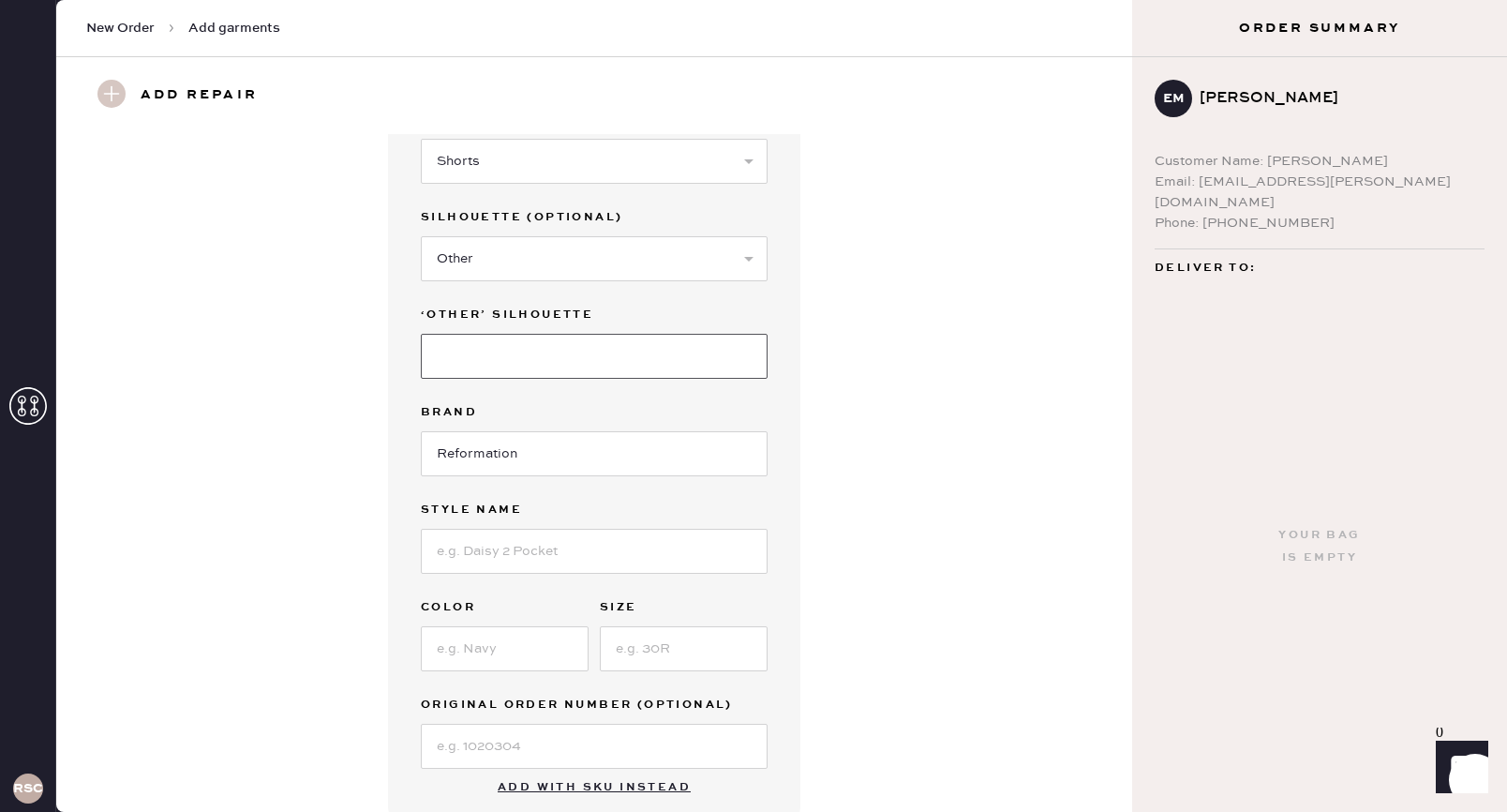
type input "F"
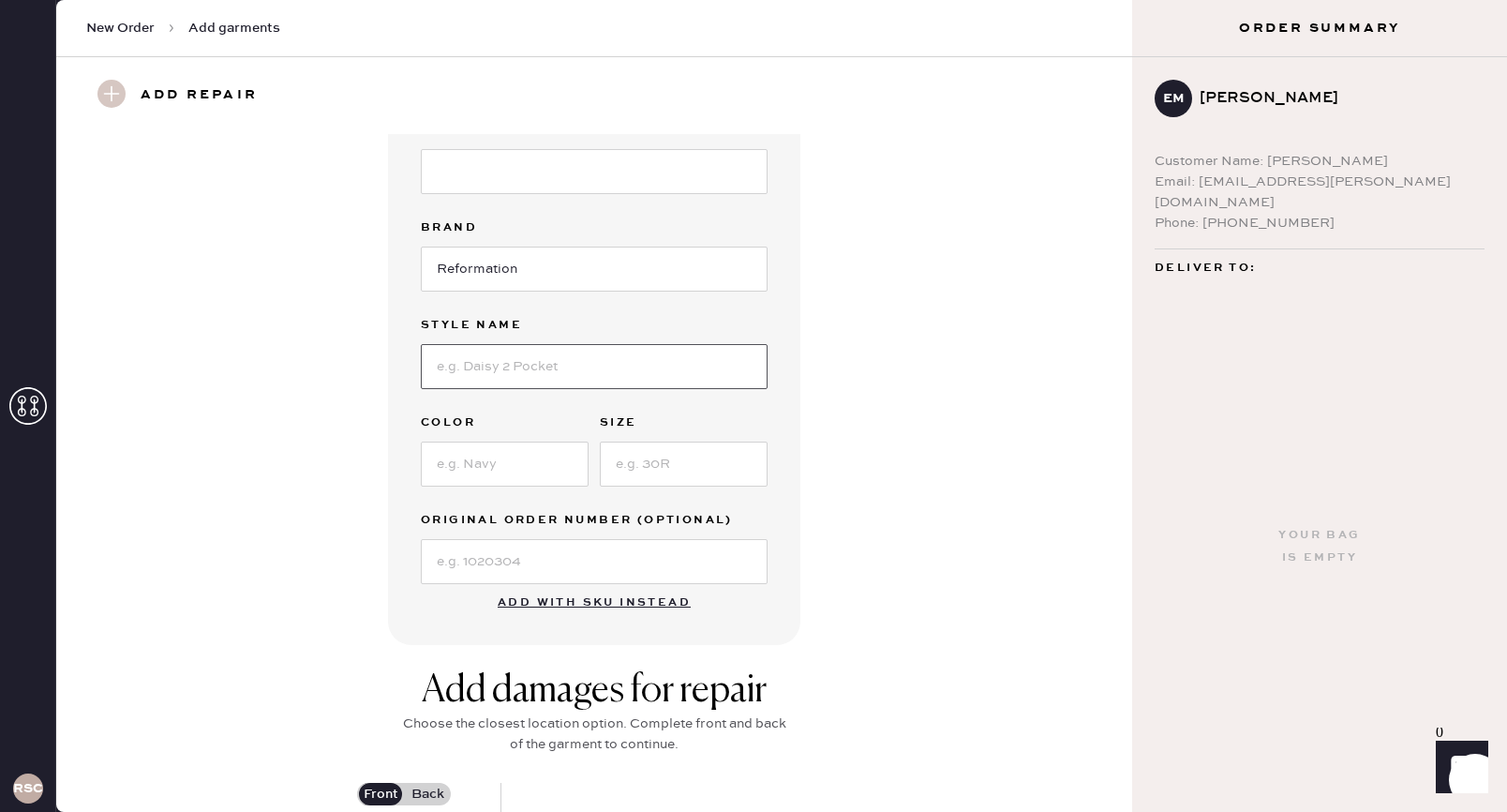
click at [520, 381] on input at bounding box center [594, 366] width 347 height 45
type input "[PERSON_NAME] Exposed Button Fly [PERSON_NAME]"
click at [452, 465] on input at bounding box center [505, 464] width 168 height 45
type input "Fior Di Latte"
click at [684, 463] on input at bounding box center [684, 464] width 168 height 45
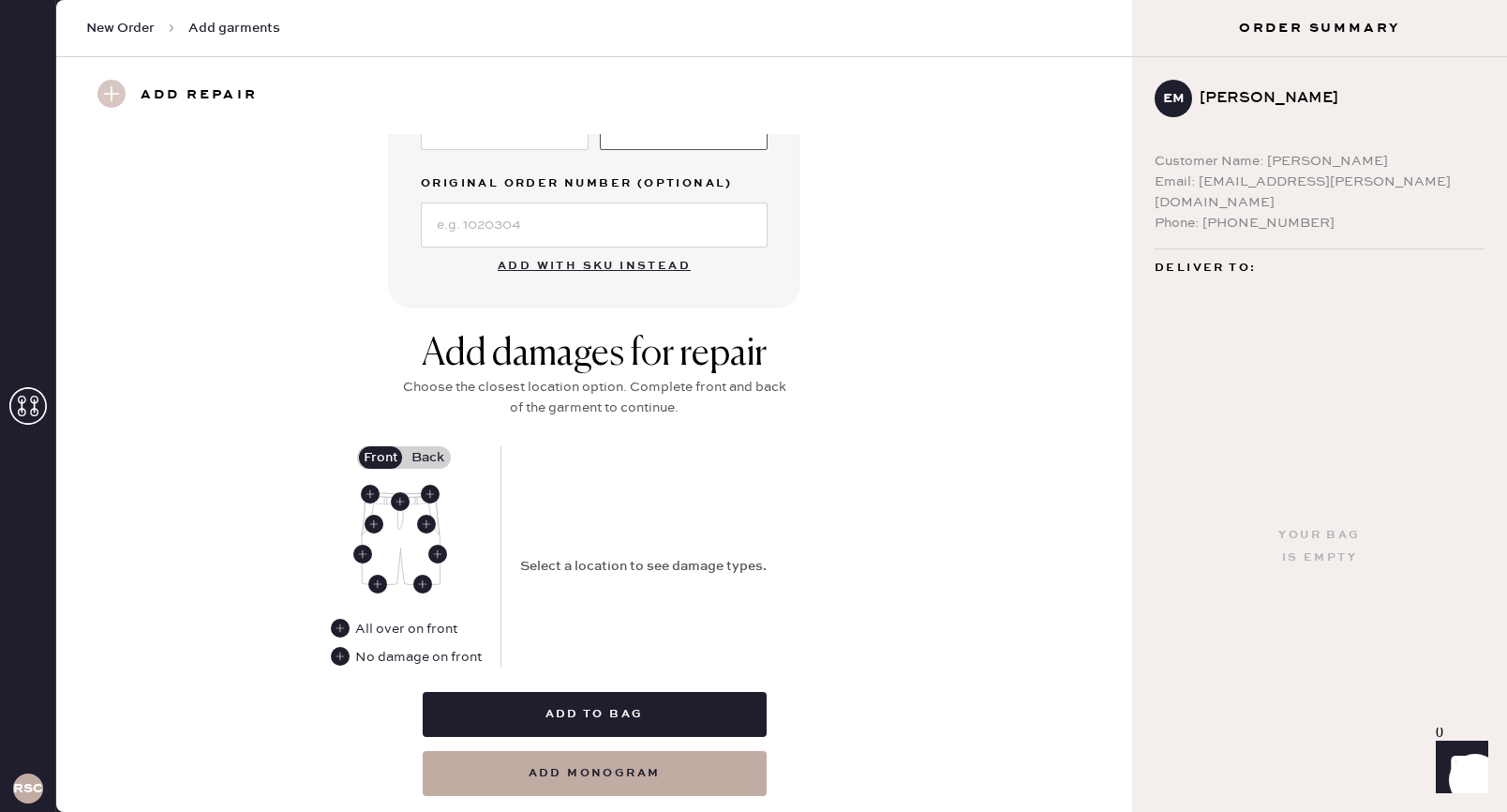
scroll to position [666, 0]
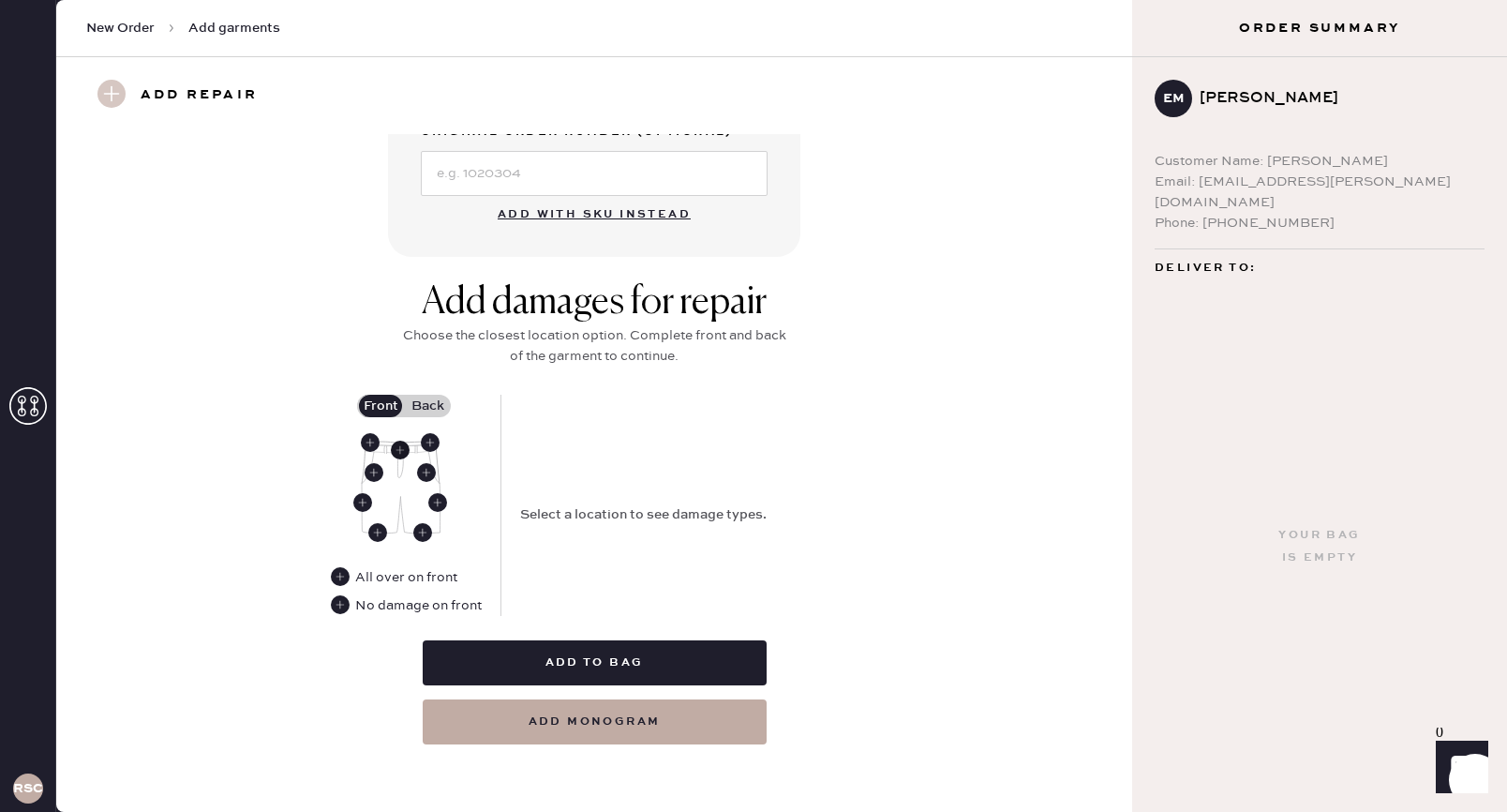
type input "29"
click at [398, 449] on use at bounding box center [400, 449] width 19 height 19
click at [660, 488] on select "Select Broken / Ripped Hem Broken Beads Broken Belt Loop Broken Button Broken E…" at bounding box center [688, 492] width 337 height 45
select select "1804"
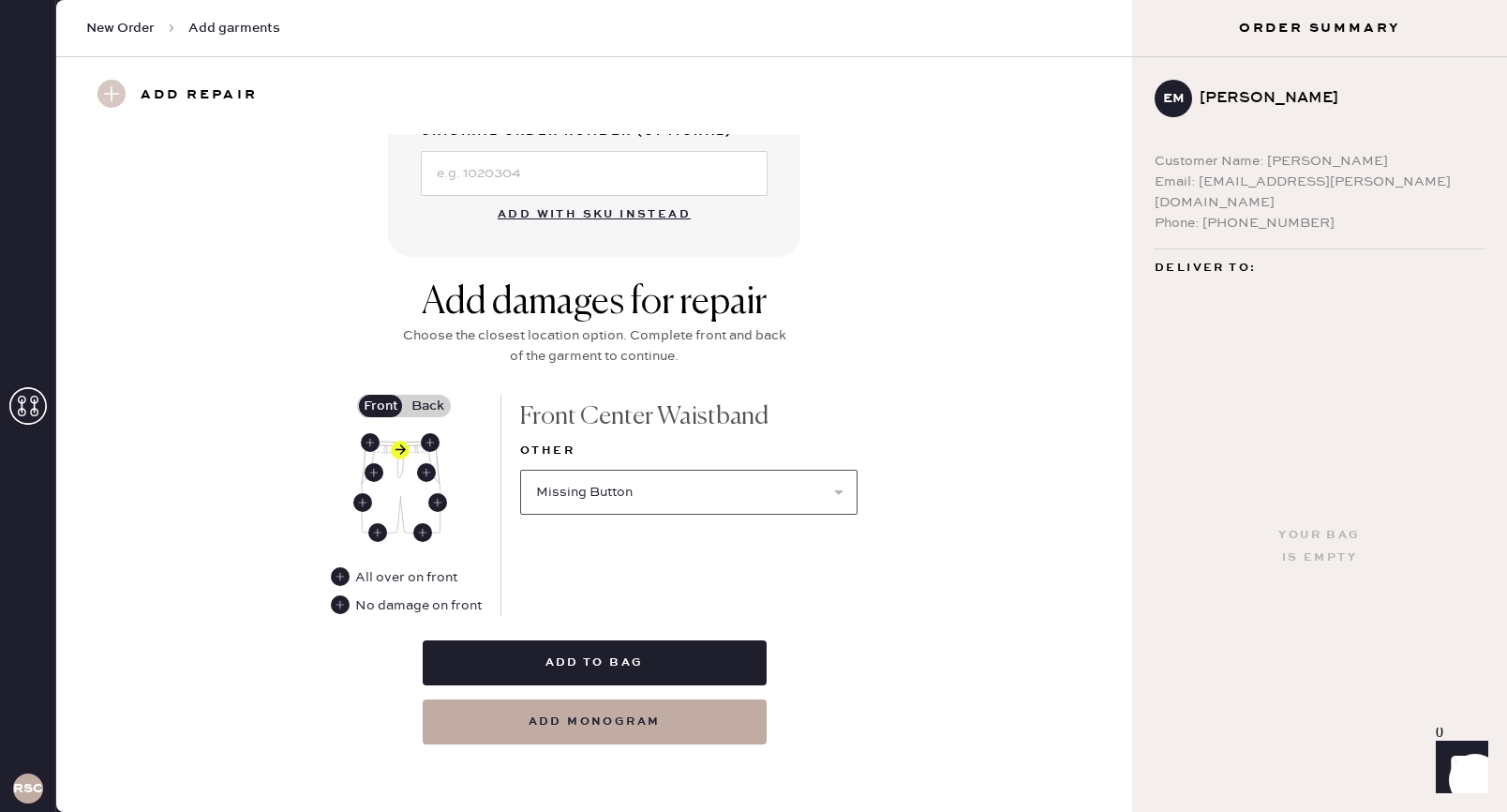
select select
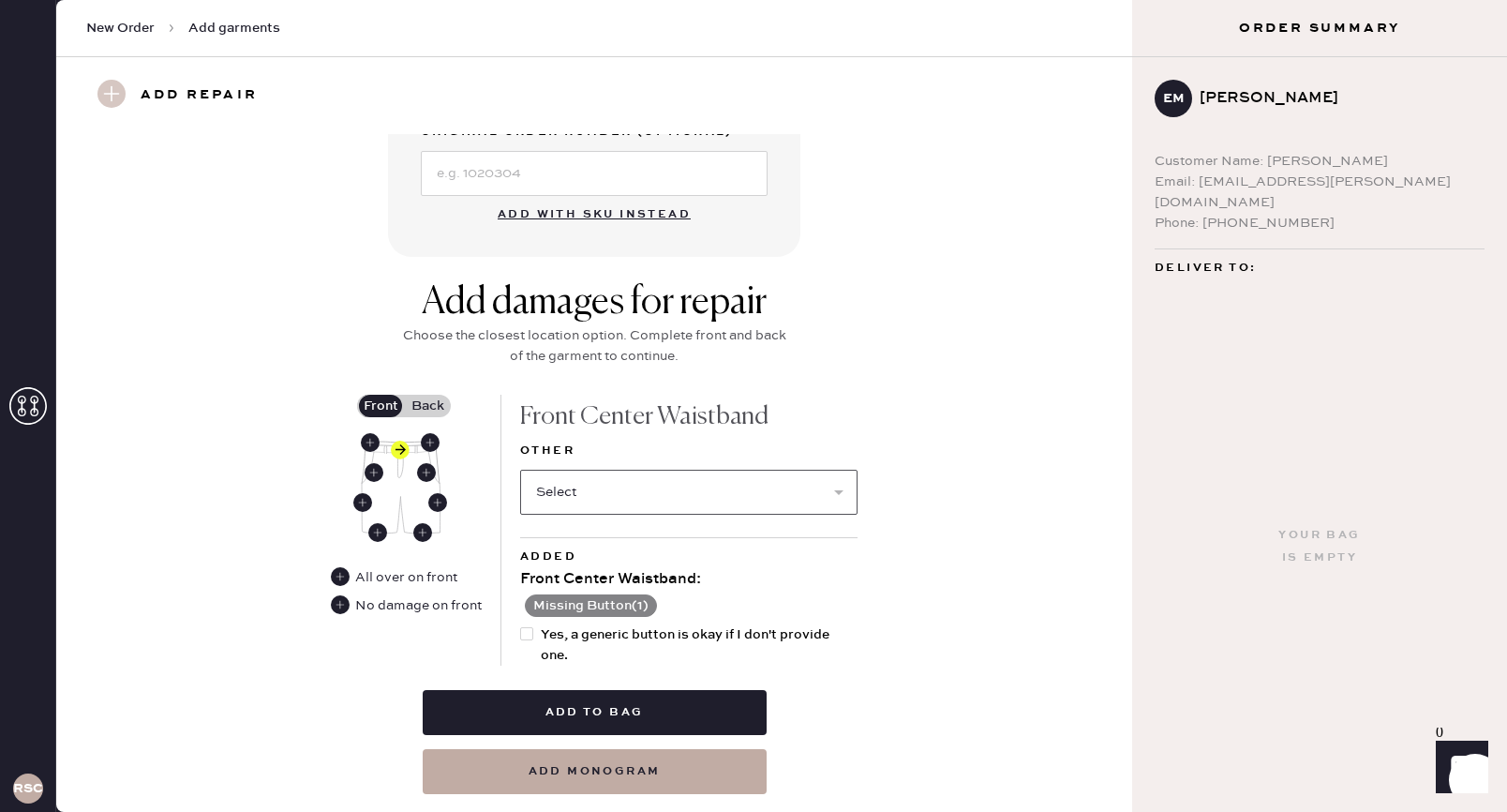
scroll to position [693, 0]
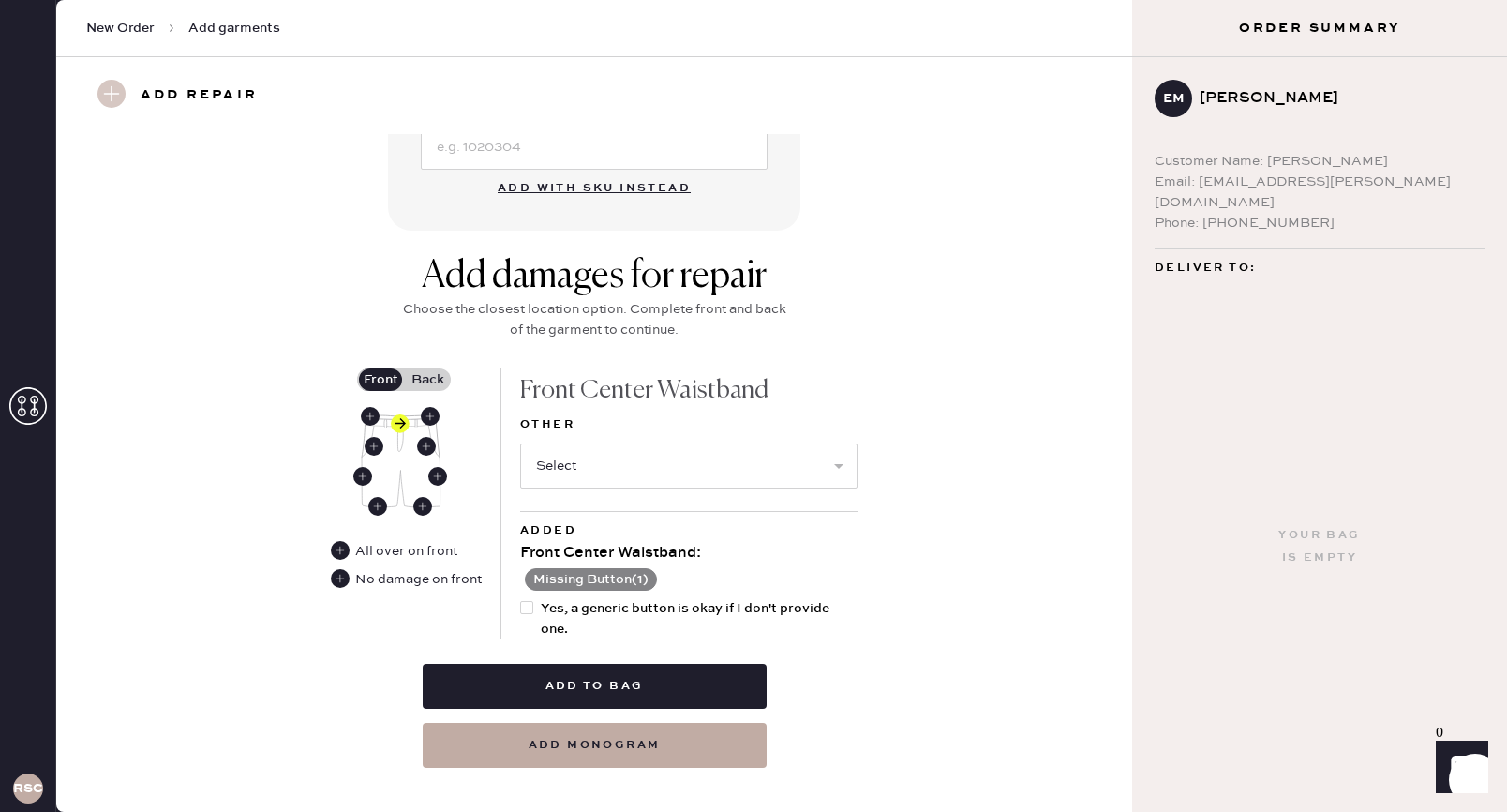
click at [524, 607] on div at bounding box center [526, 607] width 13 height 13
click at [521, 599] on input "Yes, a generic button is okay if I don't provide one." at bounding box center [520, 598] width 1 height 1
checkbox input "true"
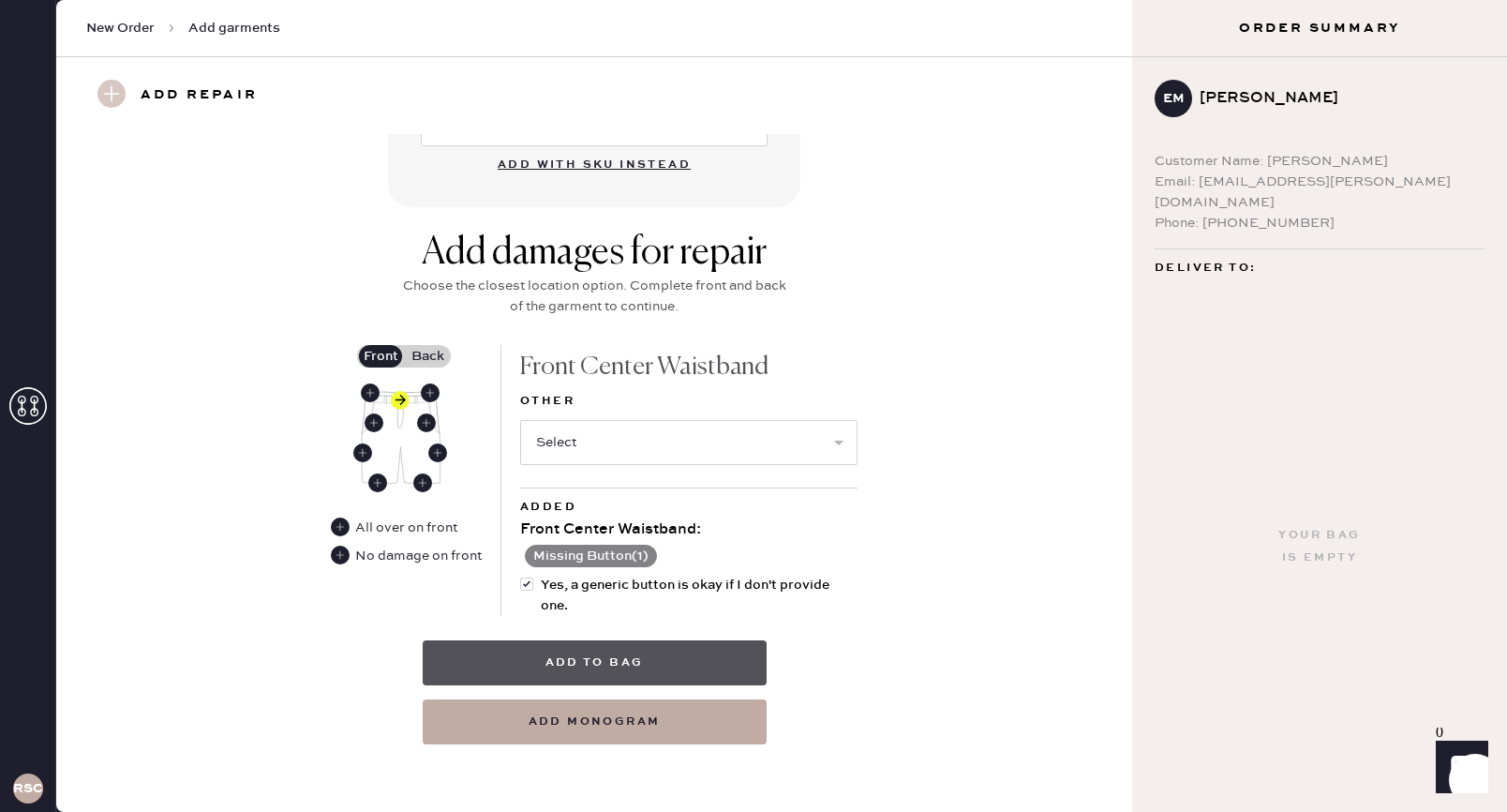
click at [649, 649] on button "Add to bag" at bounding box center [595, 662] width 344 height 45
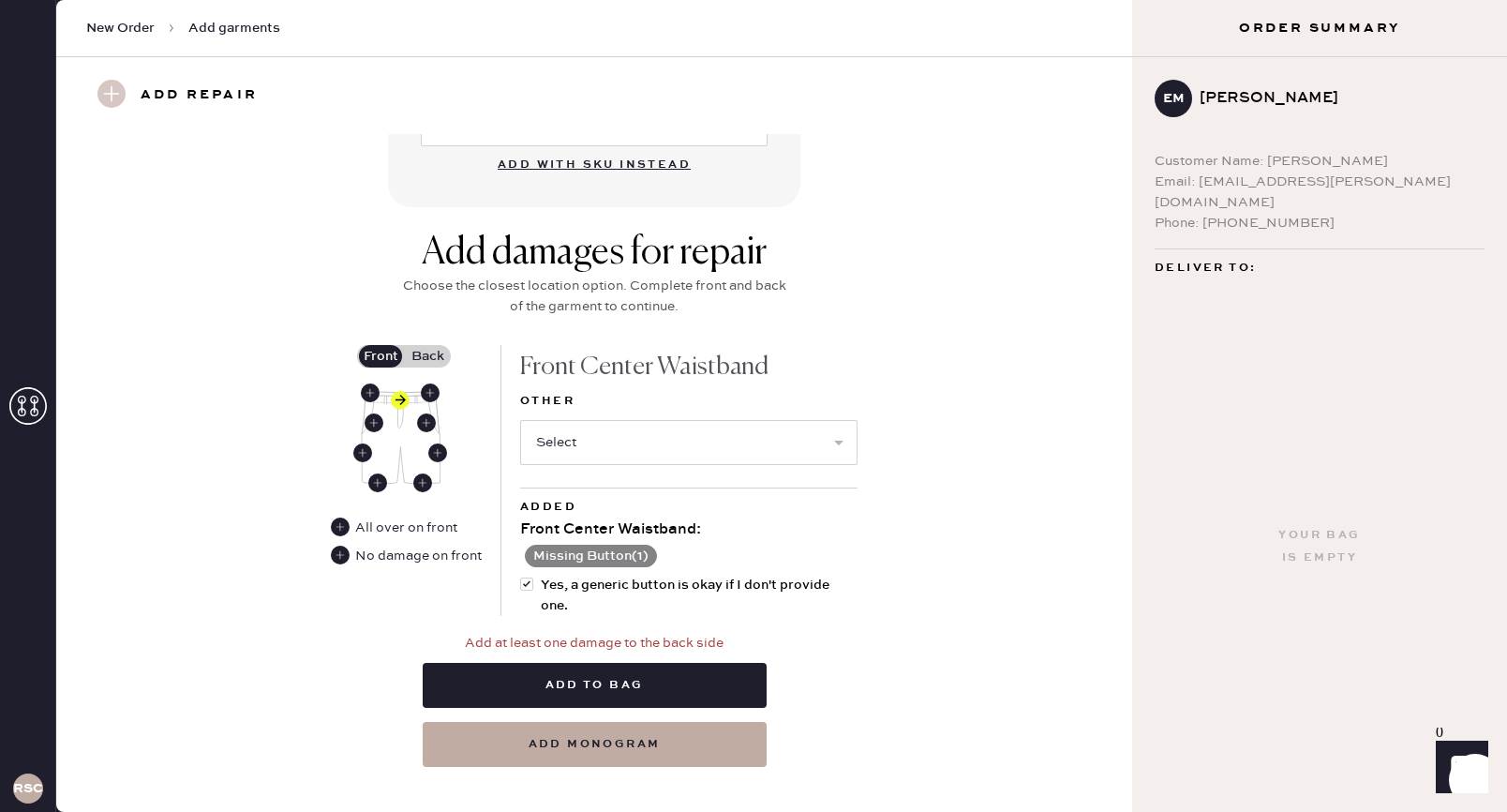
click at [426, 360] on label "Back" at bounding box center [427, 356] width 47 height 22
click at [427, 356] on input "Back" at bounding box center [427, 356] width 0 height 0
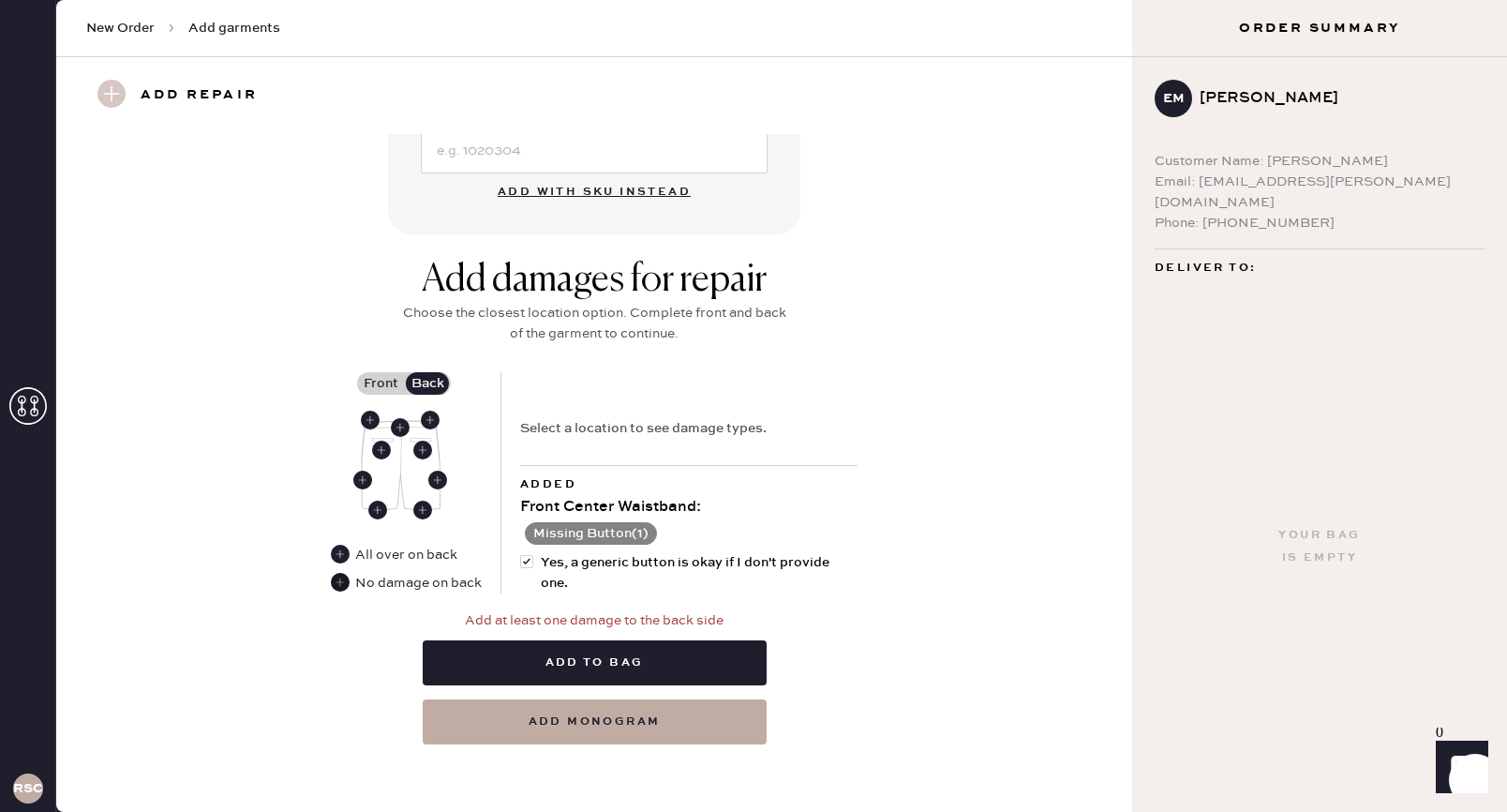
click at [340, 581] on use at bounding box center [340, 581] width 19 height 19
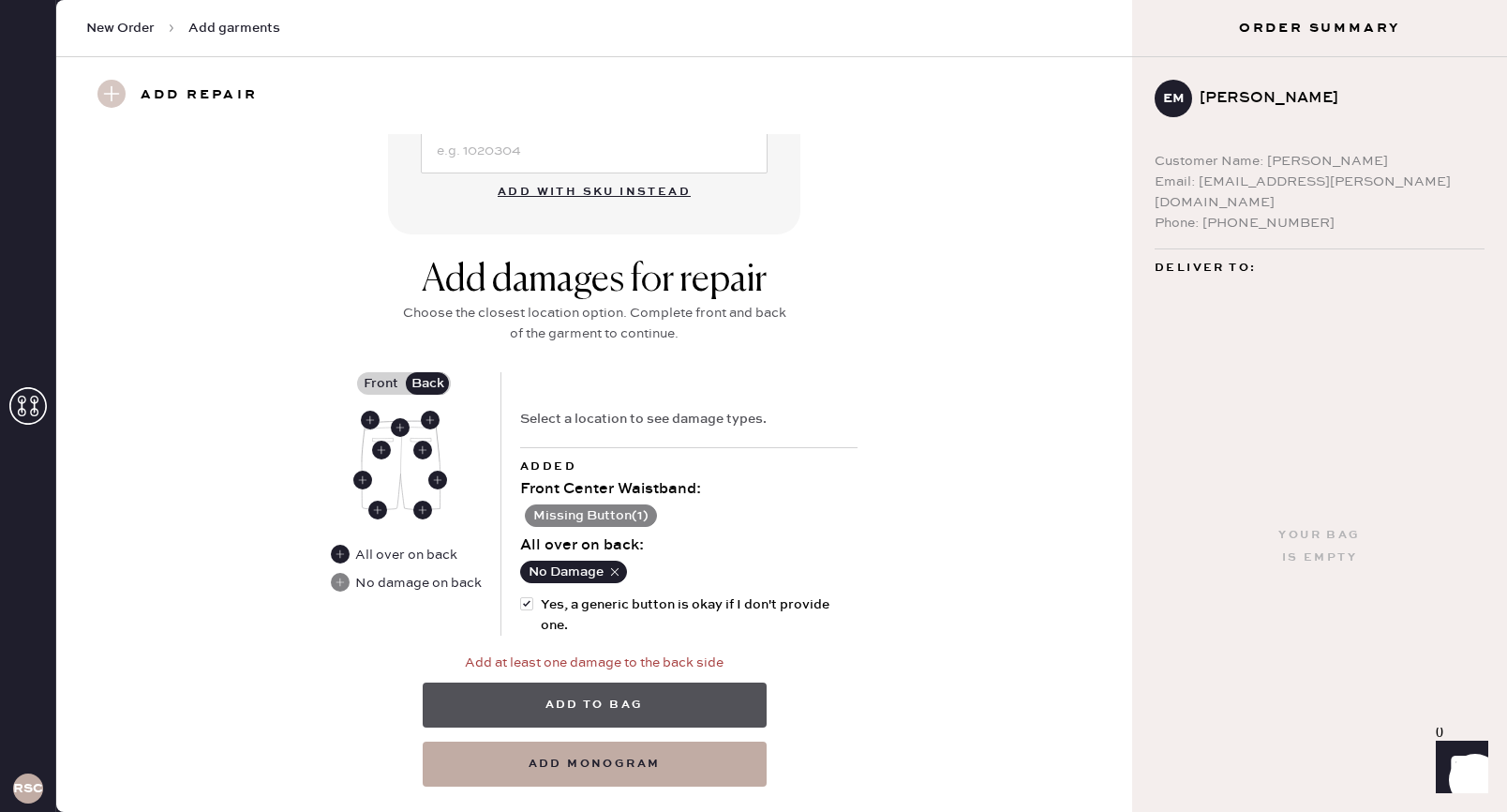
click at [688, 701] on button "Add to bag" at bounding box center [595, 705] width 344 height 45
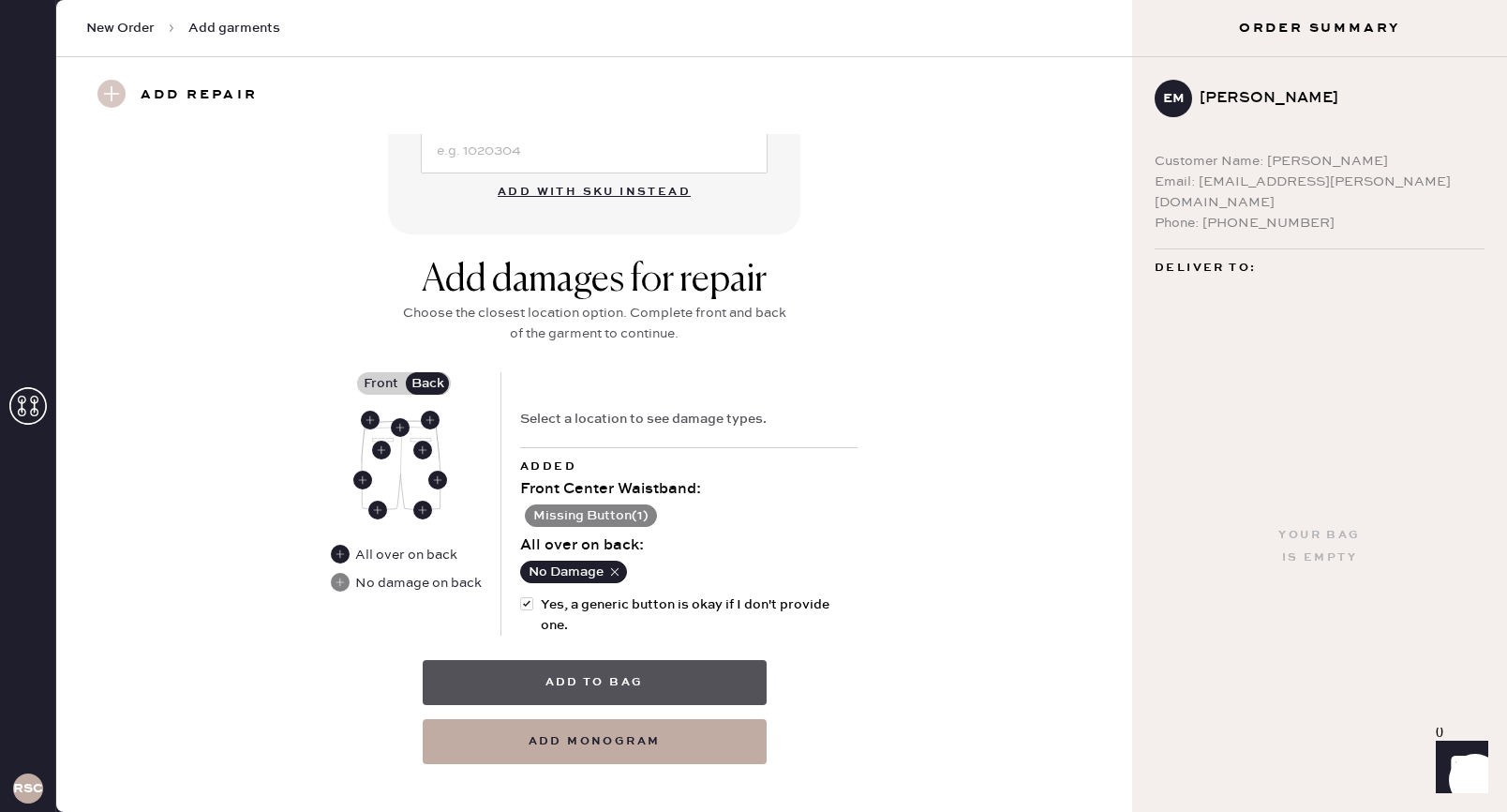
click at [655, 668] on button "Add to bag" at bounding box center [595, 682] width 344 height 45
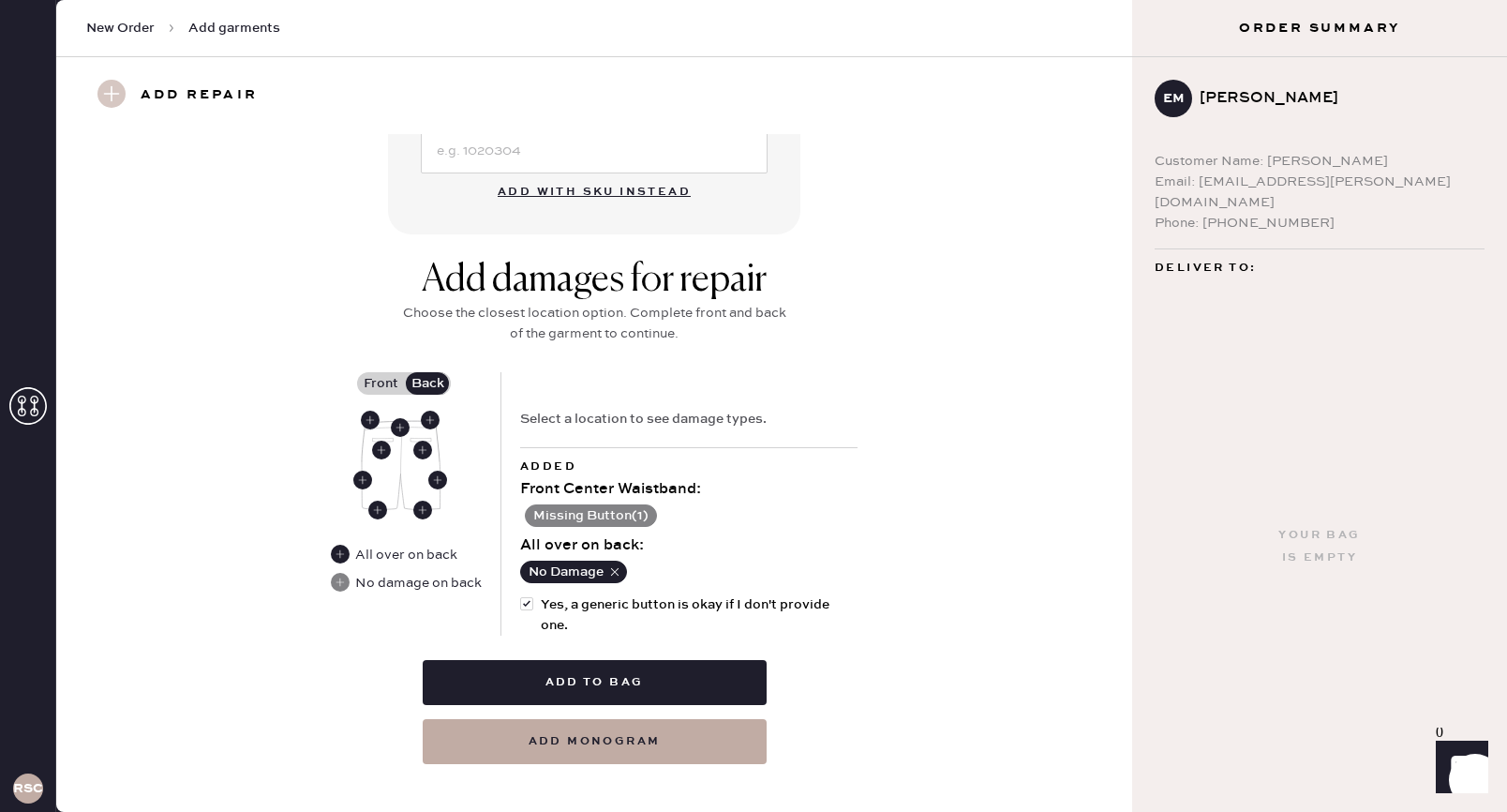
scroll to position [0, 0]
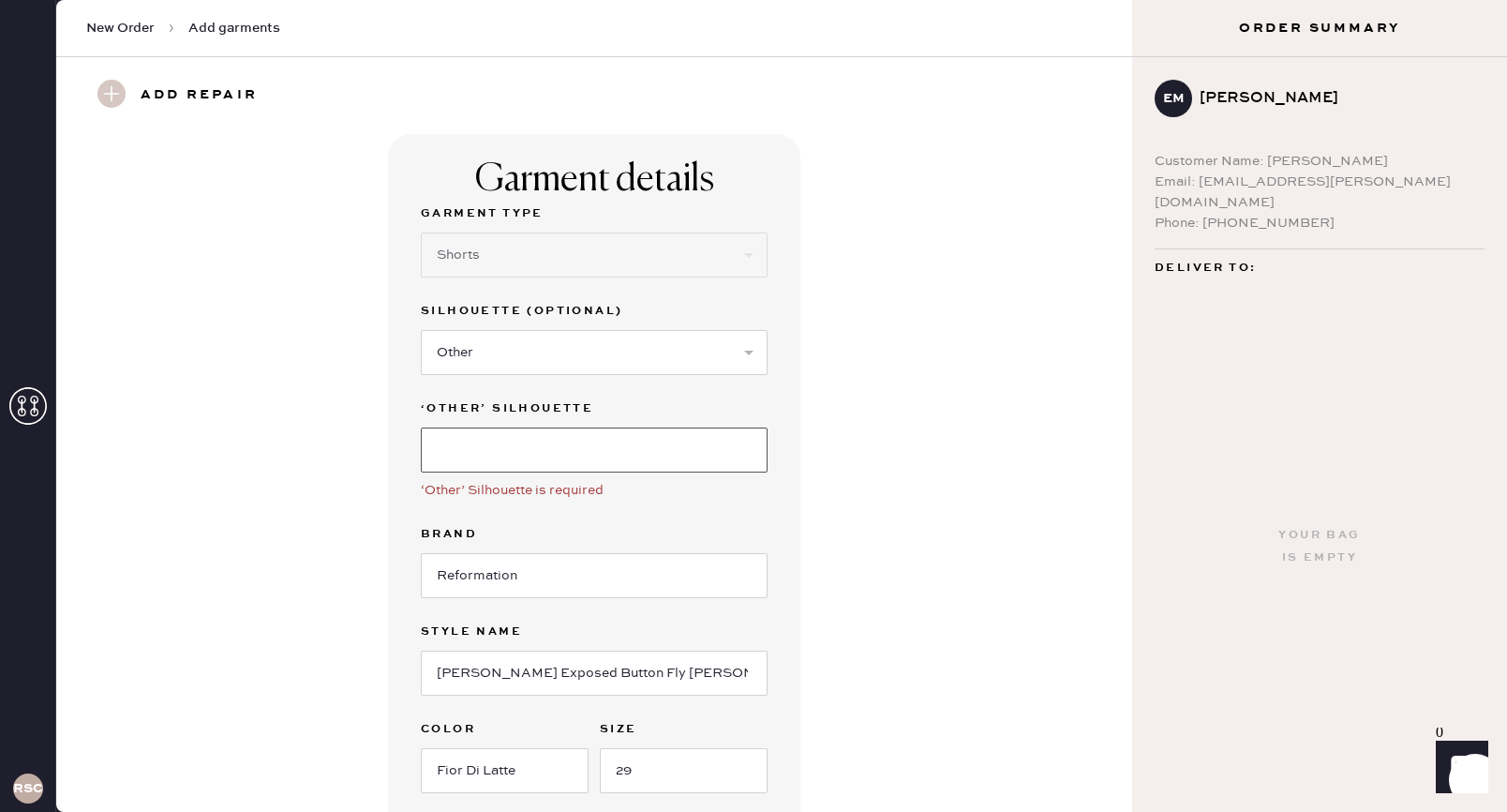
click at [656, 451] on input at bounding box center [594, 449] width 347 height 45
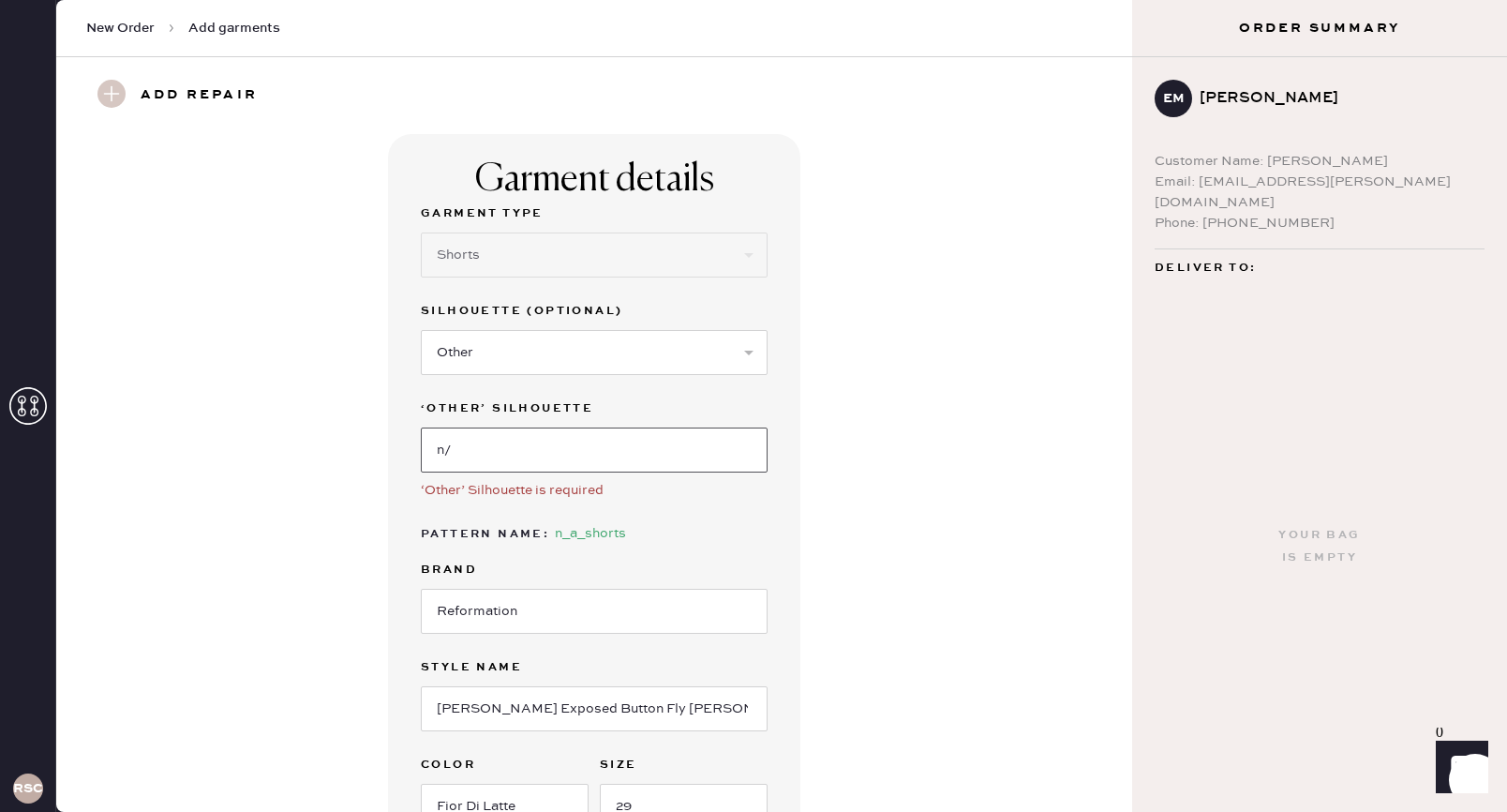
type input "n"
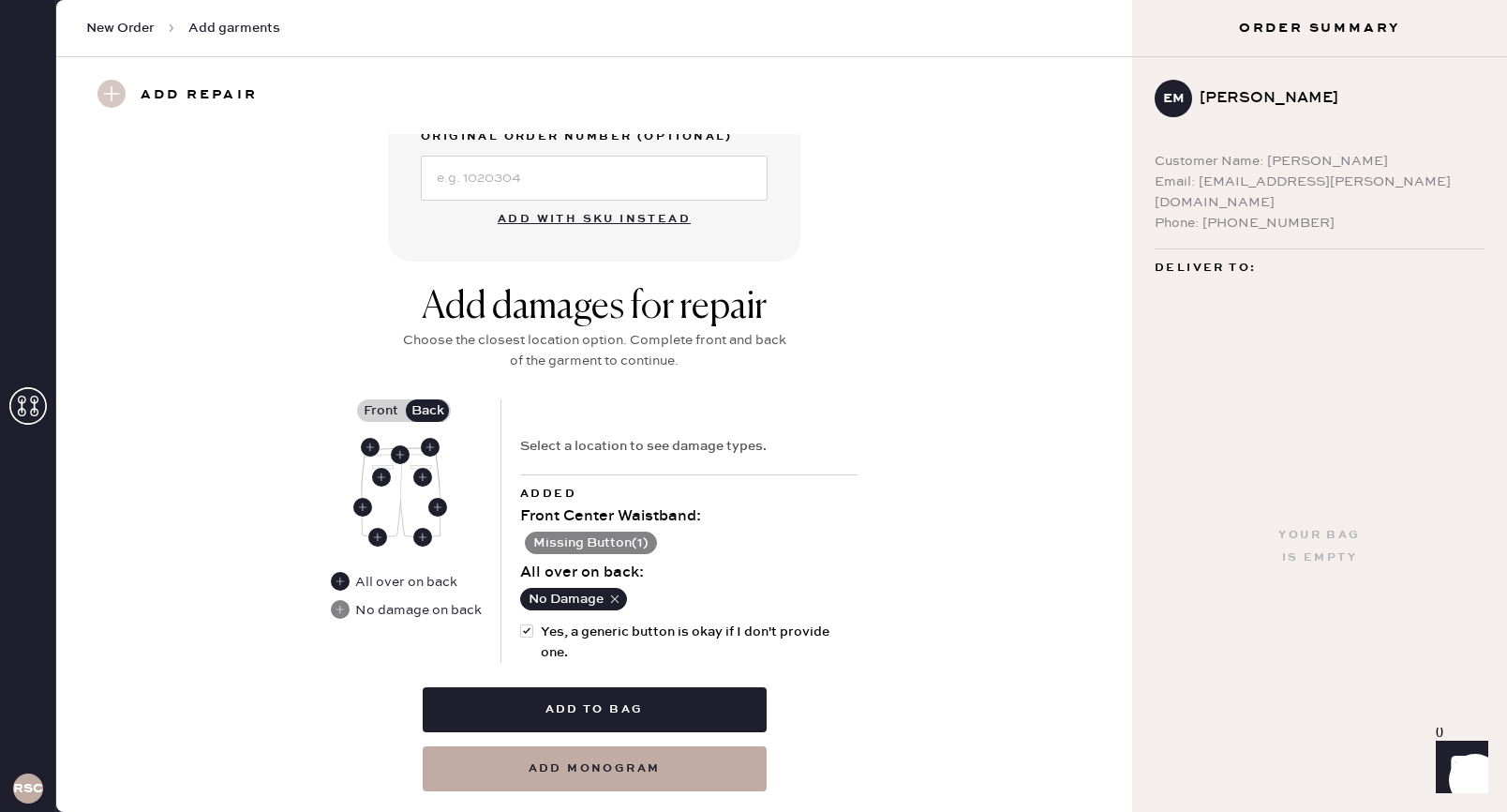
scroll to position [753, 0]
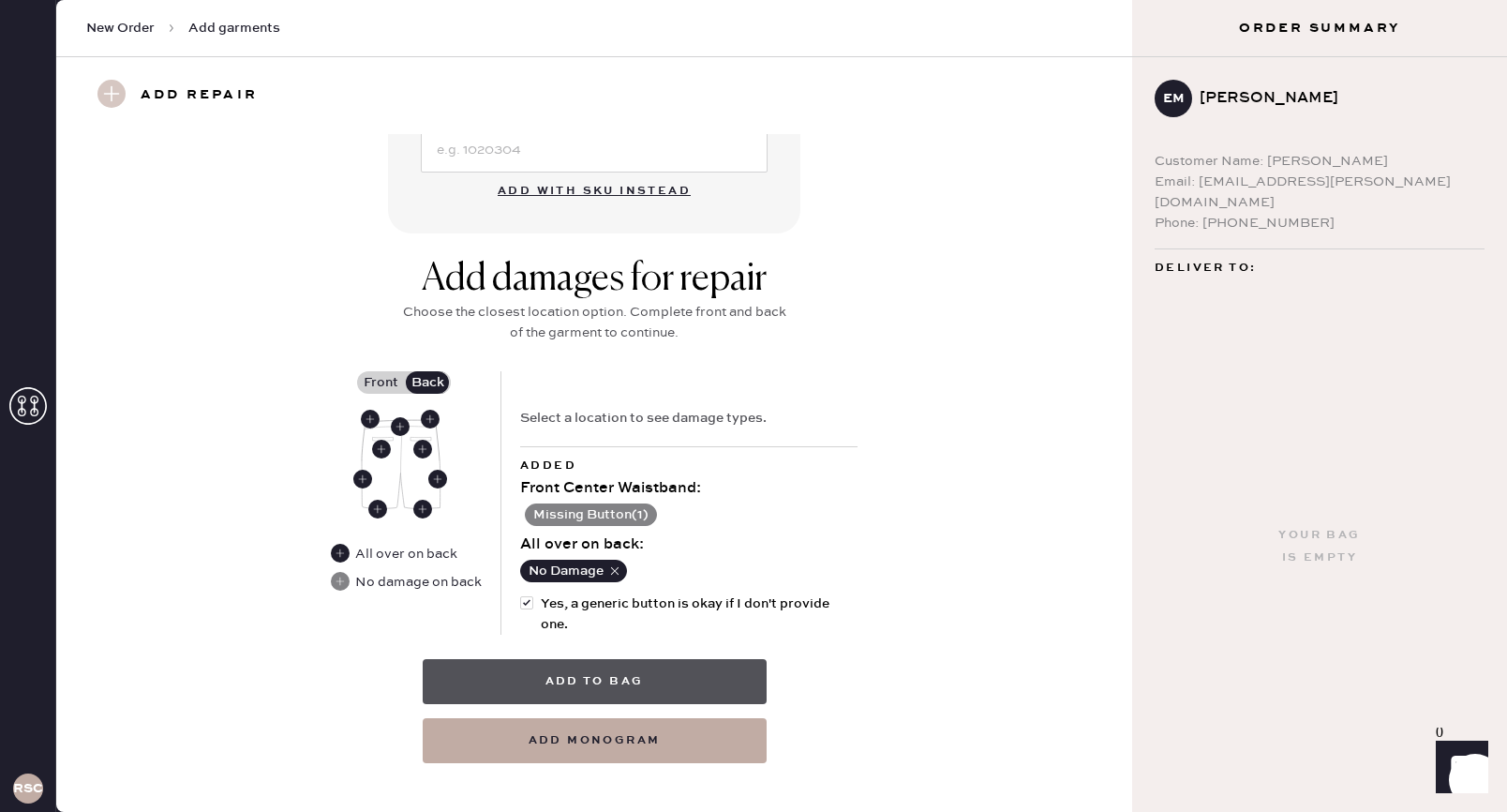
type input "Denim Shorts"
click at [685, 685] on button "Add to bag" at bounding box center [595, 681] width 344 height 45
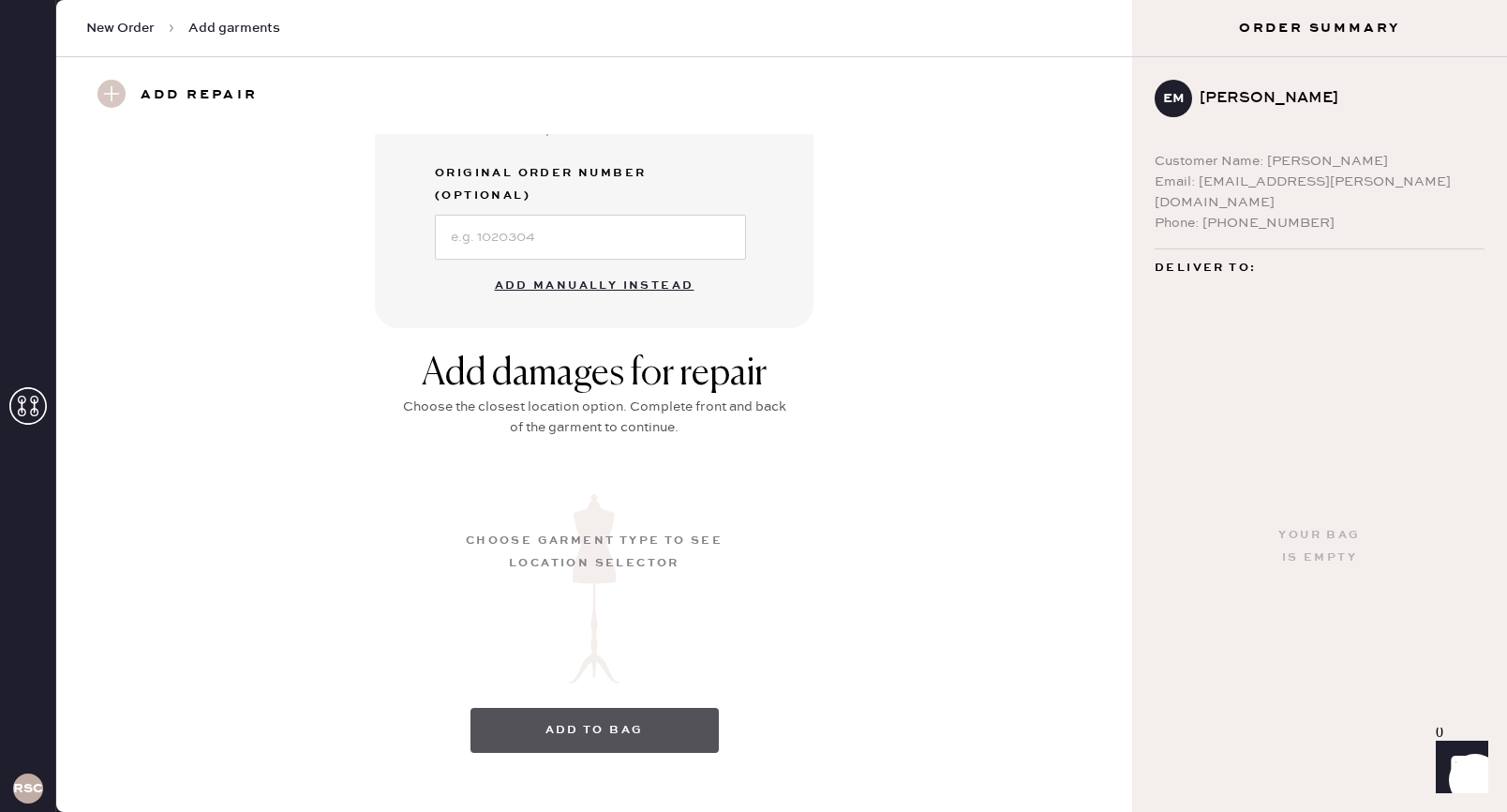
scroll to position [110, 0]
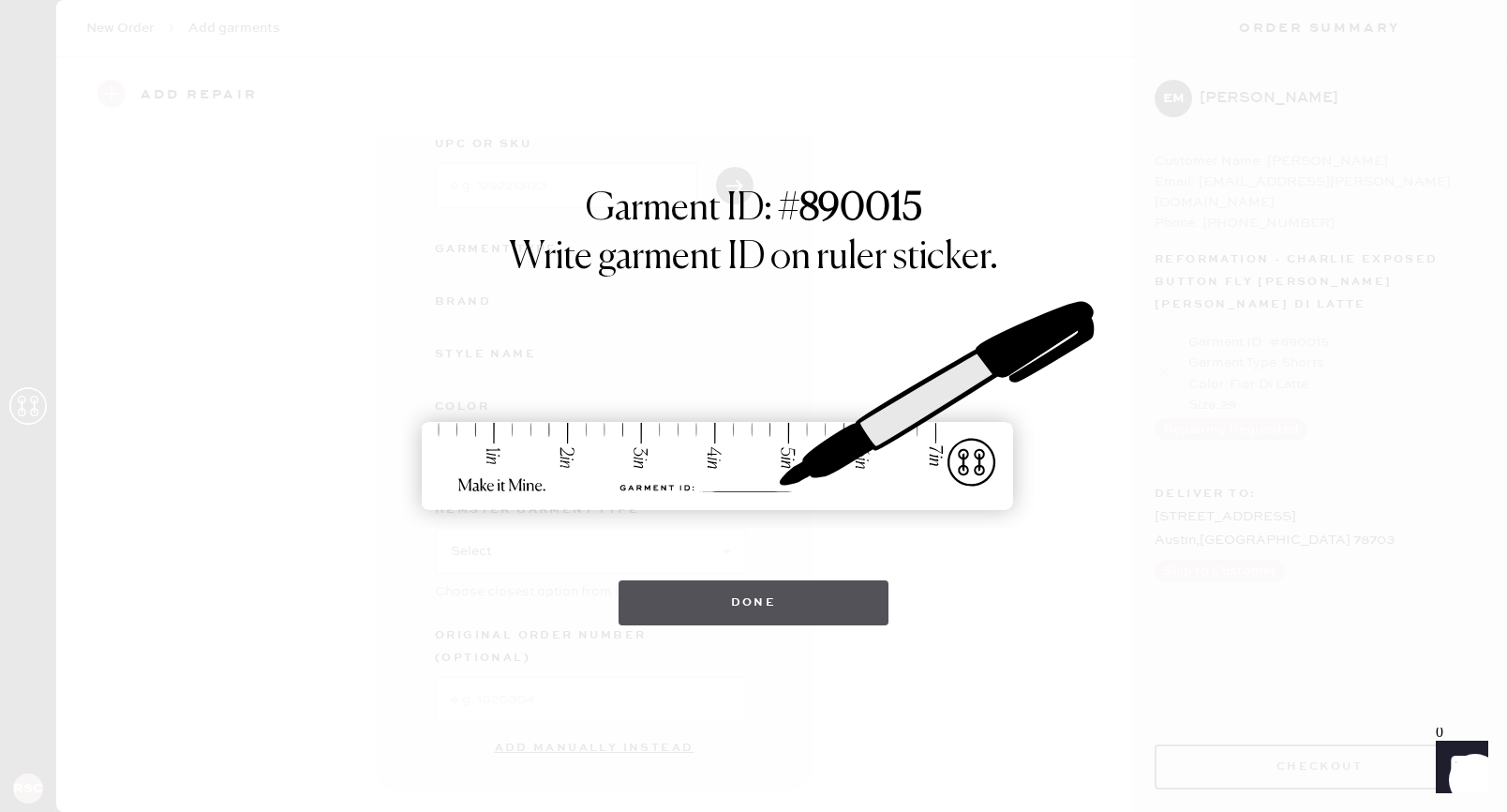
click at [802, 590] on button "Done" at bounding box center [754, 603] width 271 height 45
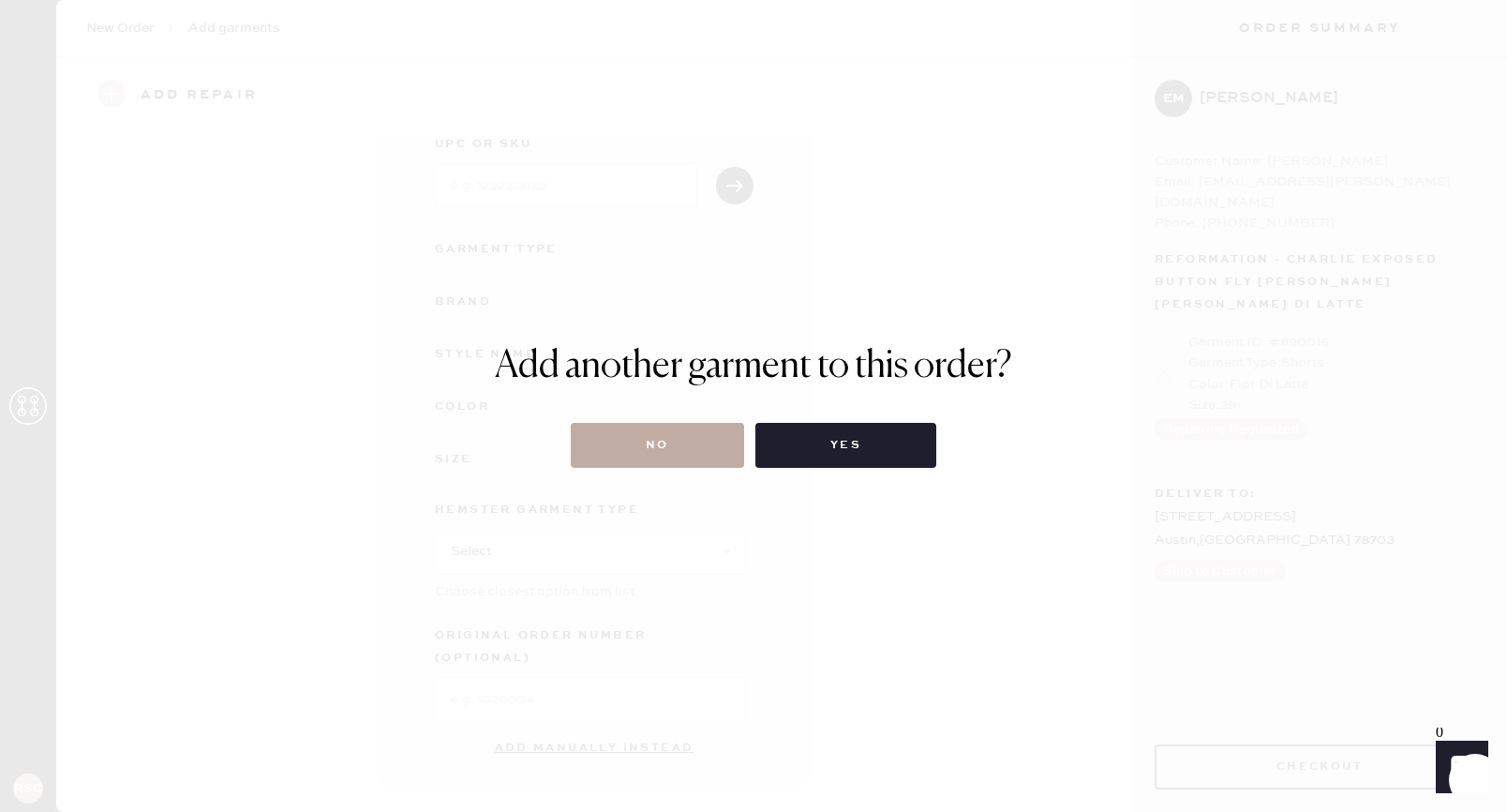
click at [682, 448] on button "No" at bounding box center [657, 446] width 173 height 45
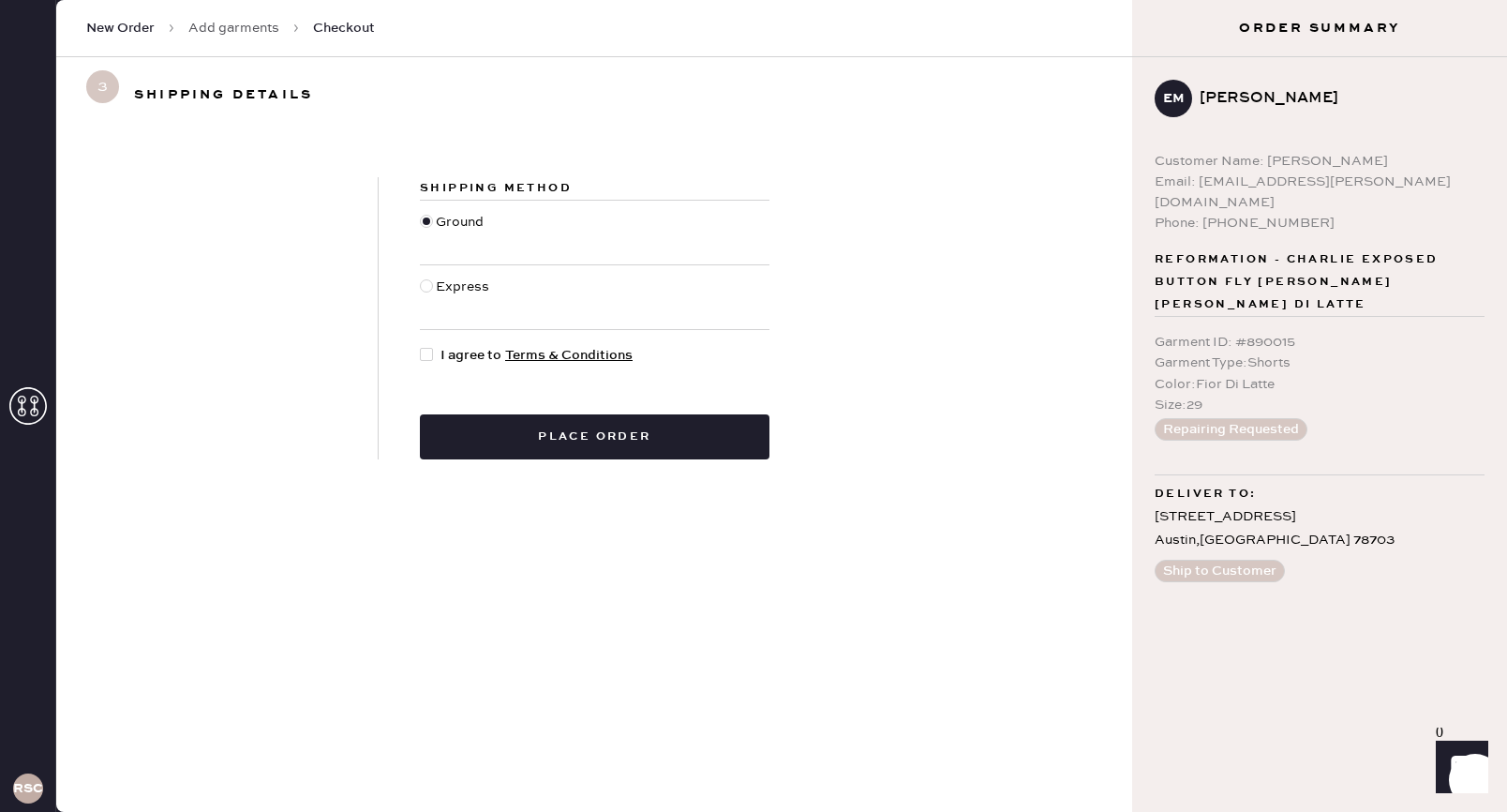
click at [425, 338] on div "Shipping Method Ground Express I agree to Terms & Conditions Place order" at bounding box center [594, 318] width 432 height 282
click at [428, 355] on div at bounding box center [426, 354] width 13 height 13
click at [421, 346] on input "I agree to Terms & Conditions" at bounding box center [420, 345] width 1 height 1
checkbox input "true"
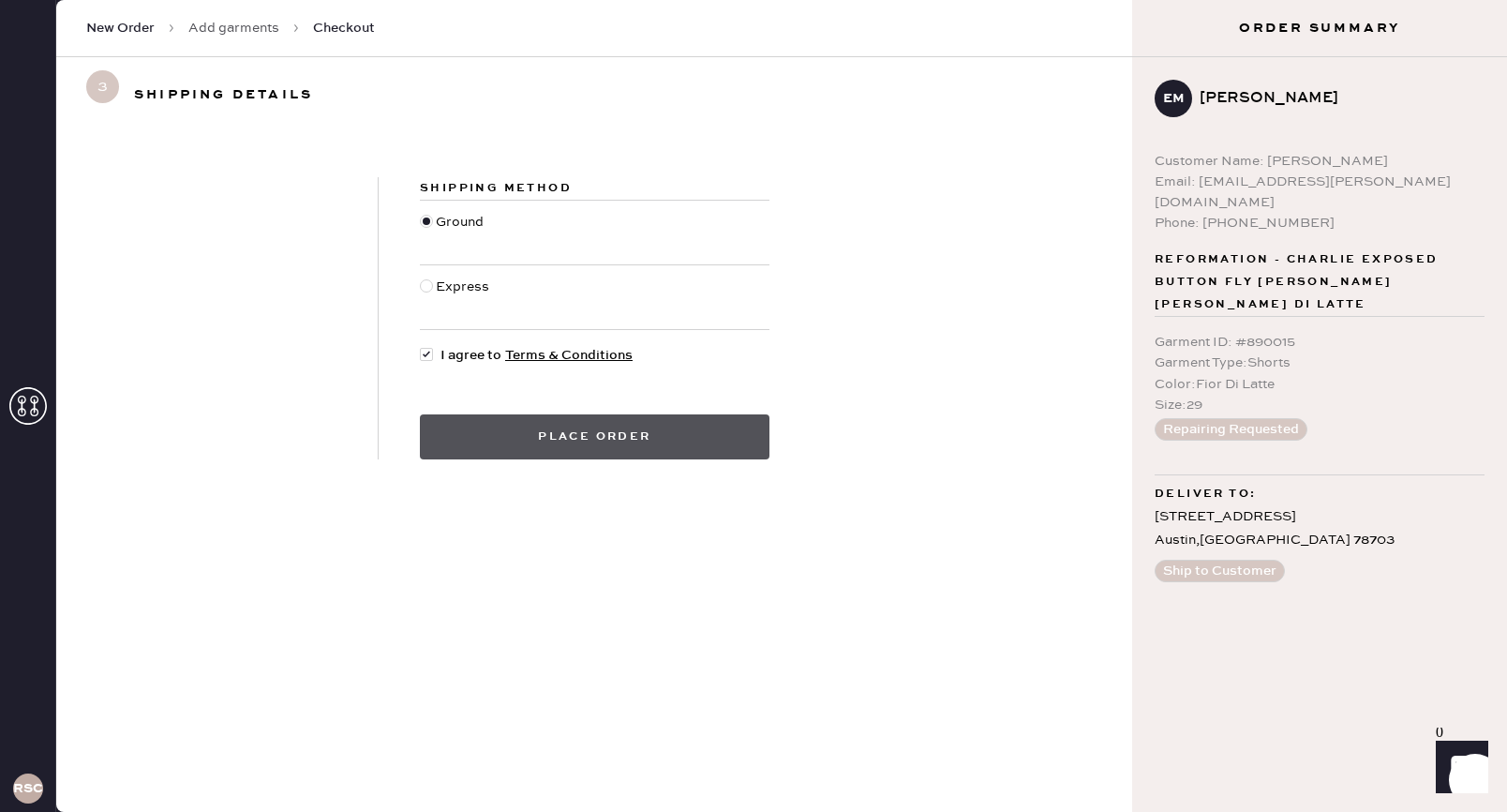
click at [615, 428] on button "Place order" at bounding box center [595, 437] width 350 height 45
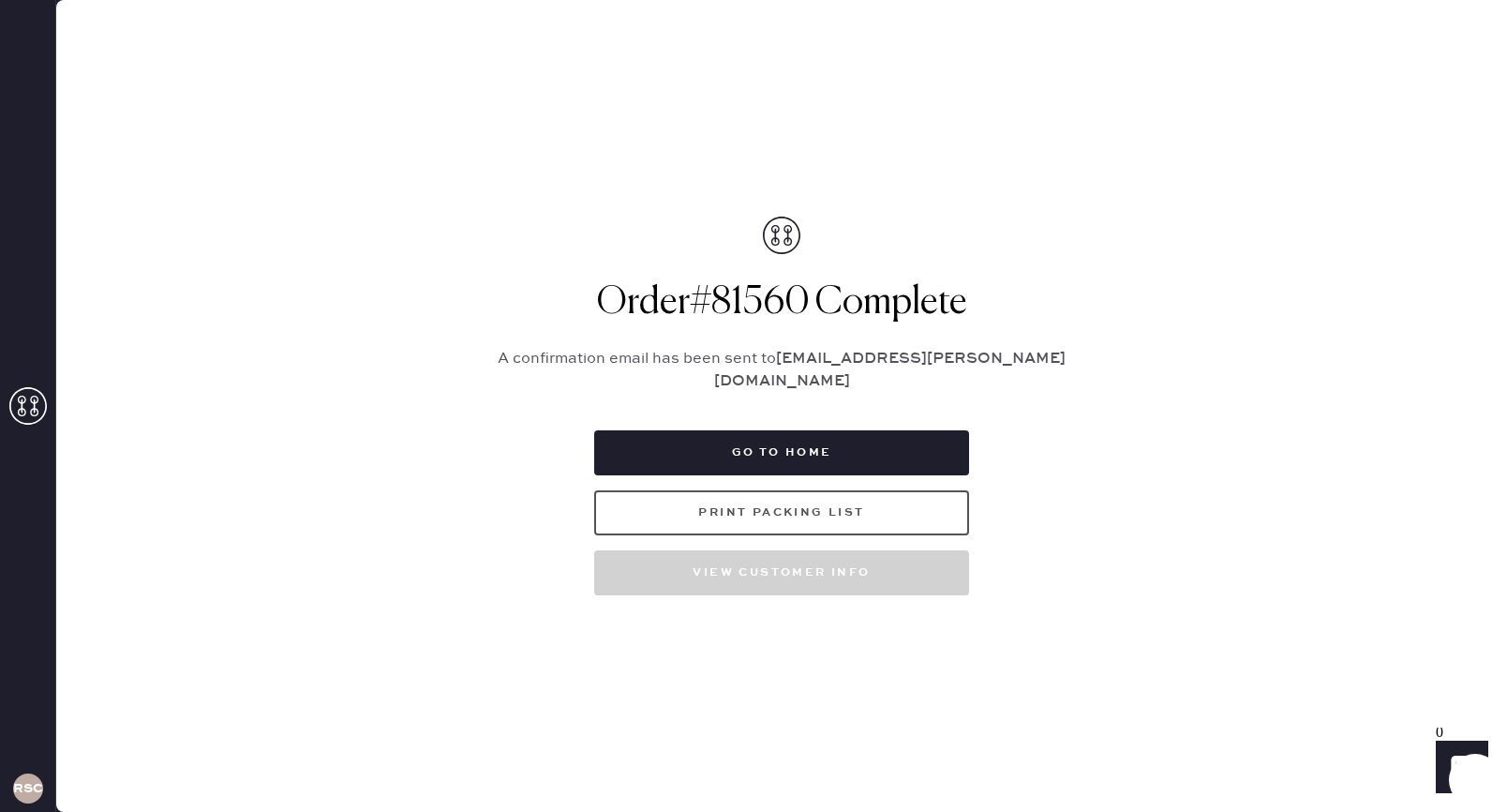
click at [747, 506] on button "Print Packing List" at bounding box center [782, 513] width 375 height 45
